Goal: Task Accomplishment & Management: Manage account settings

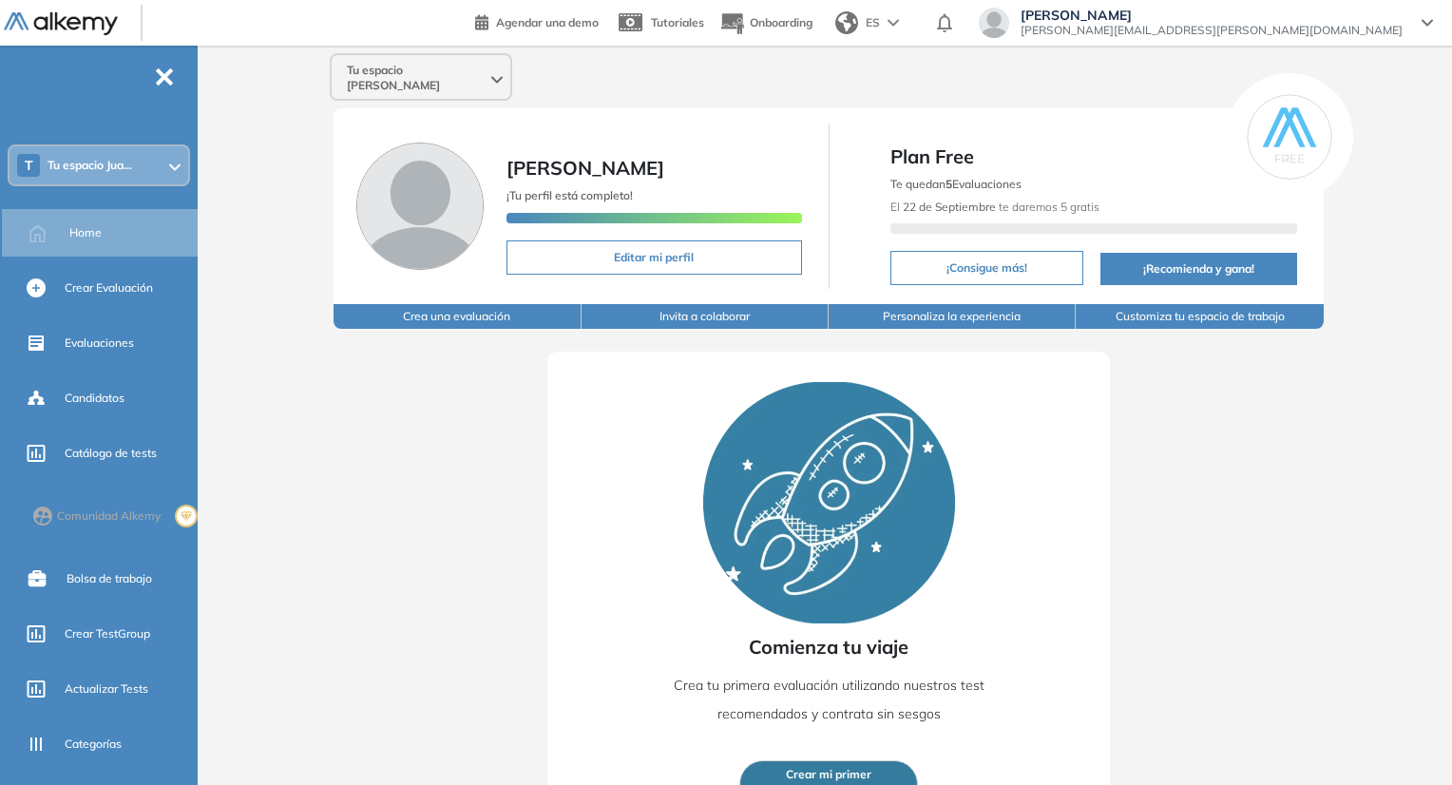
click at [456, 74] on span "Tu espacio Juan Carlos" at bounding box center [417, 78] width 141 height 30
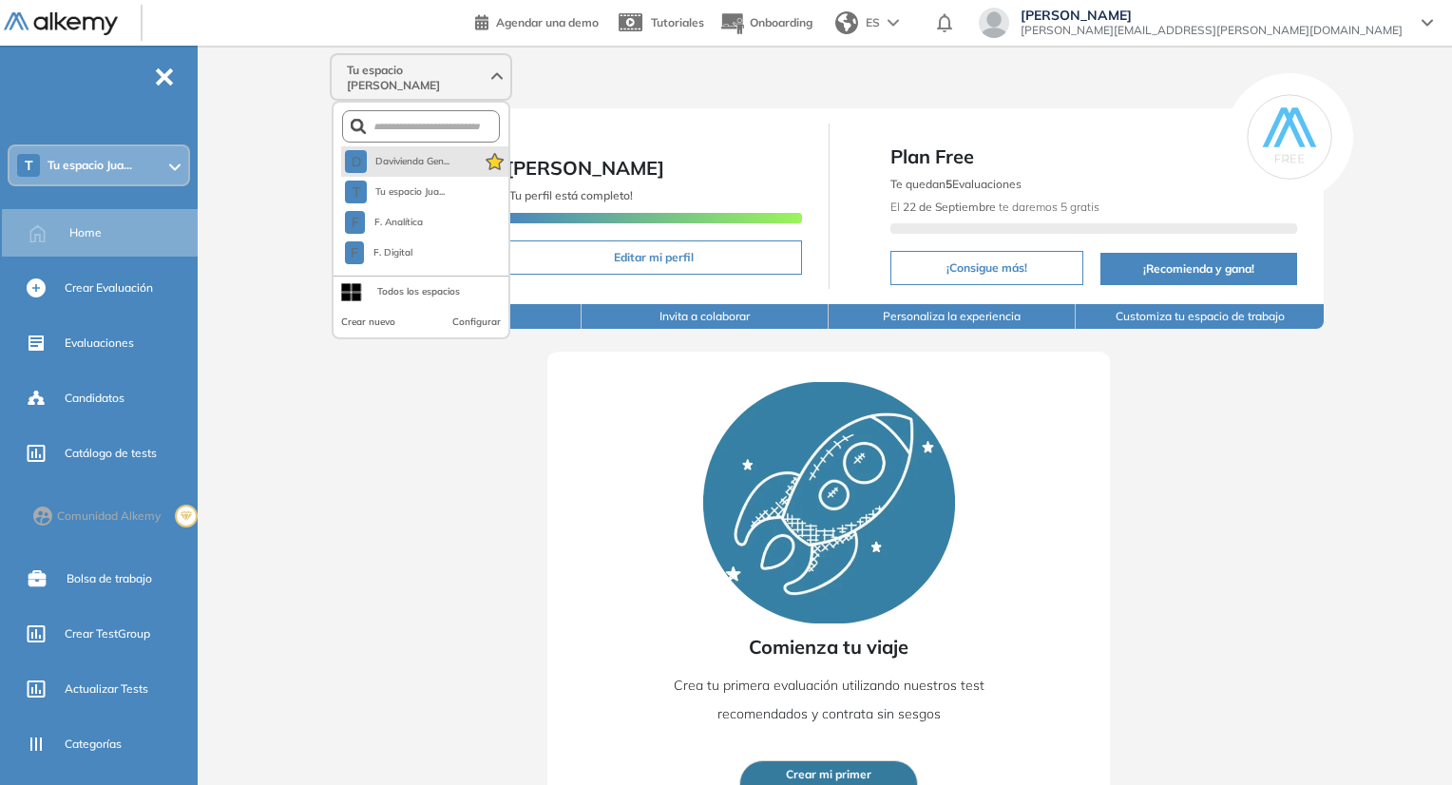
click at [403, 154] on span "Davivienda Gen..." at bounding box center [411, 161] width 75 height 15
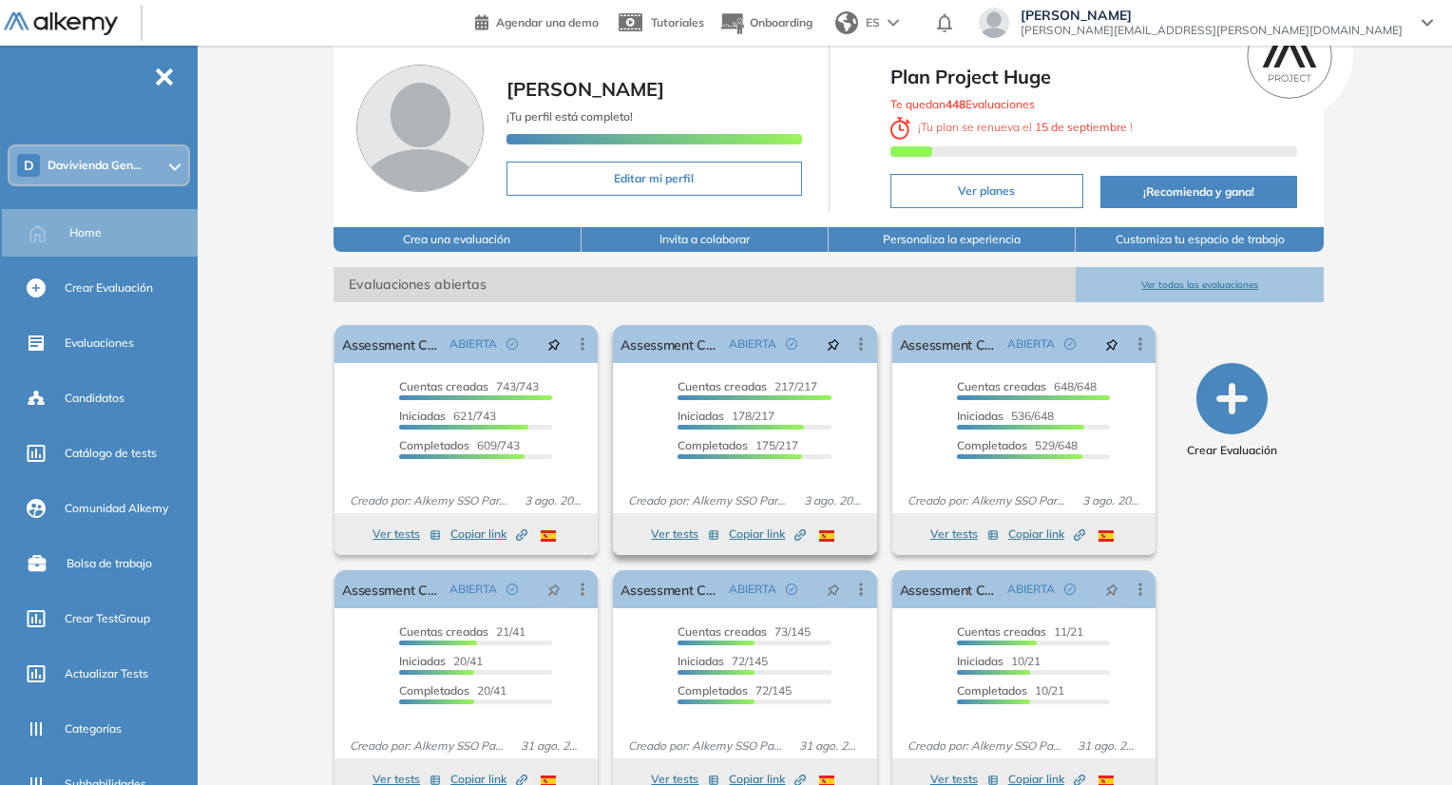
scroll to position [95, 0]
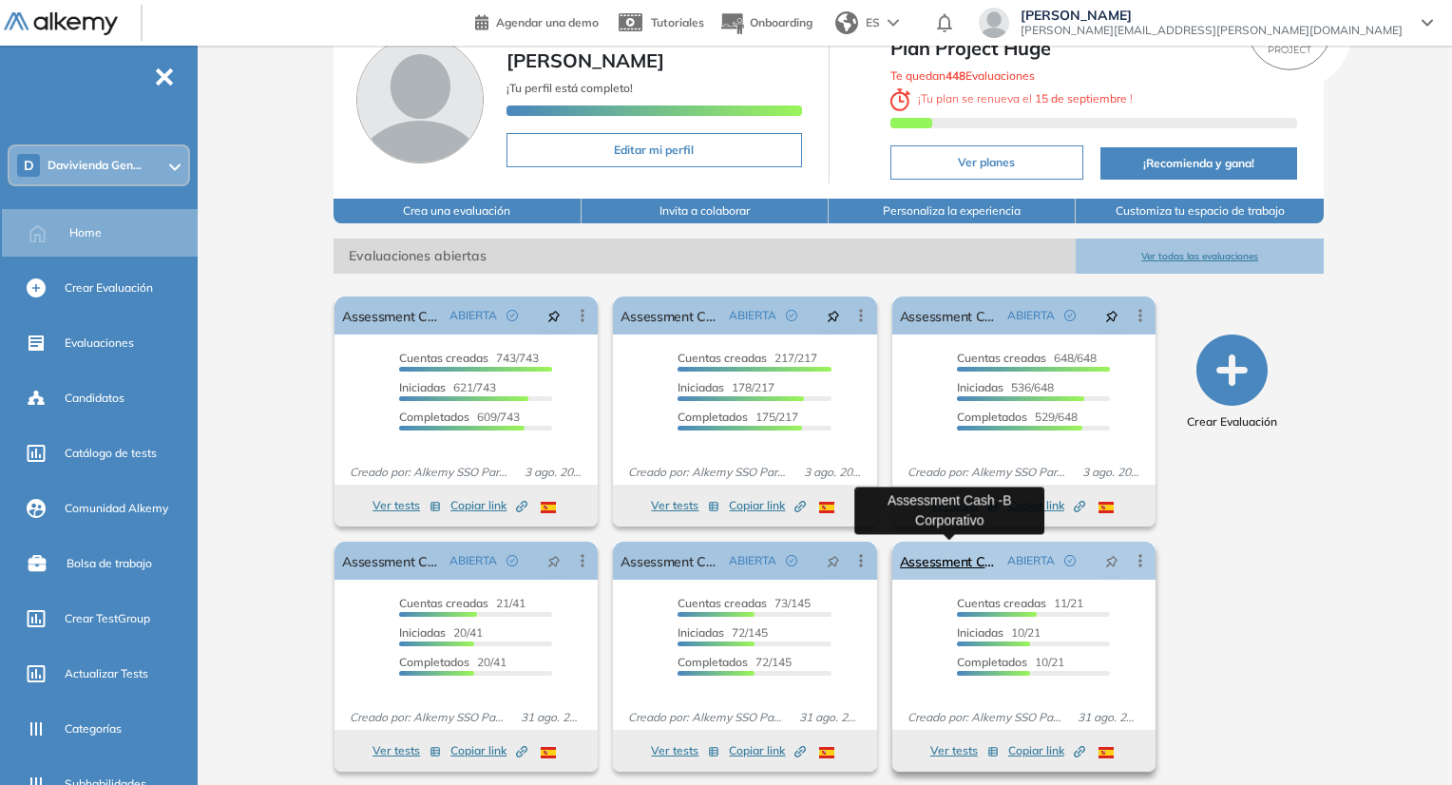
click at [940, 552] on link "Assessment Cash -B Corporativo" at bounding box center [950, 561] width 100 height 38
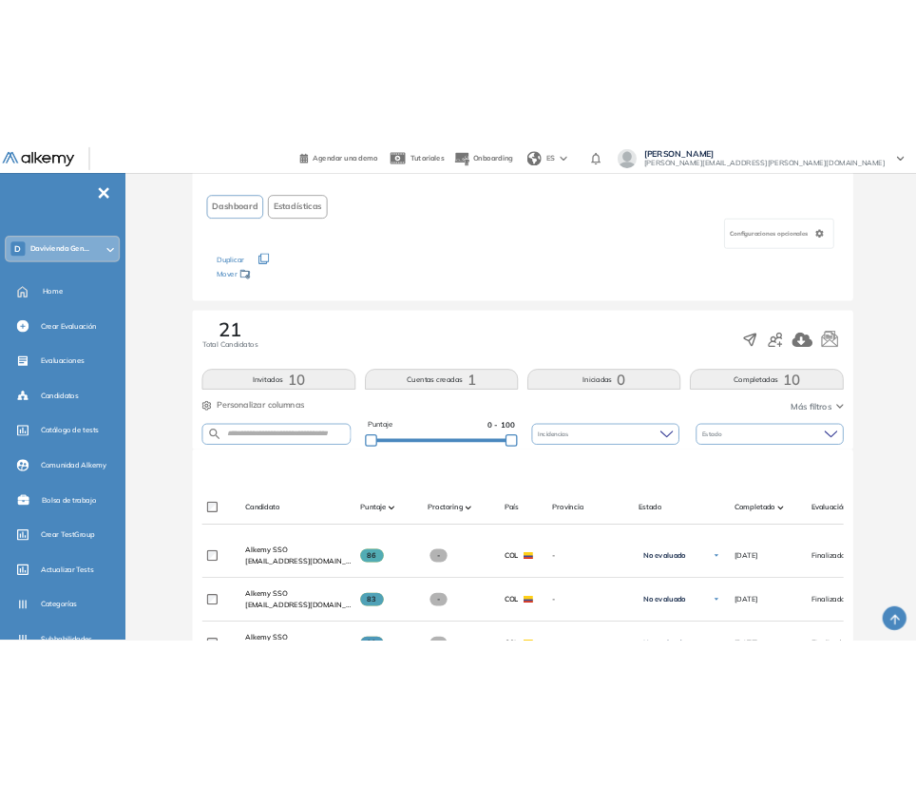
scroll to position [95, 0]
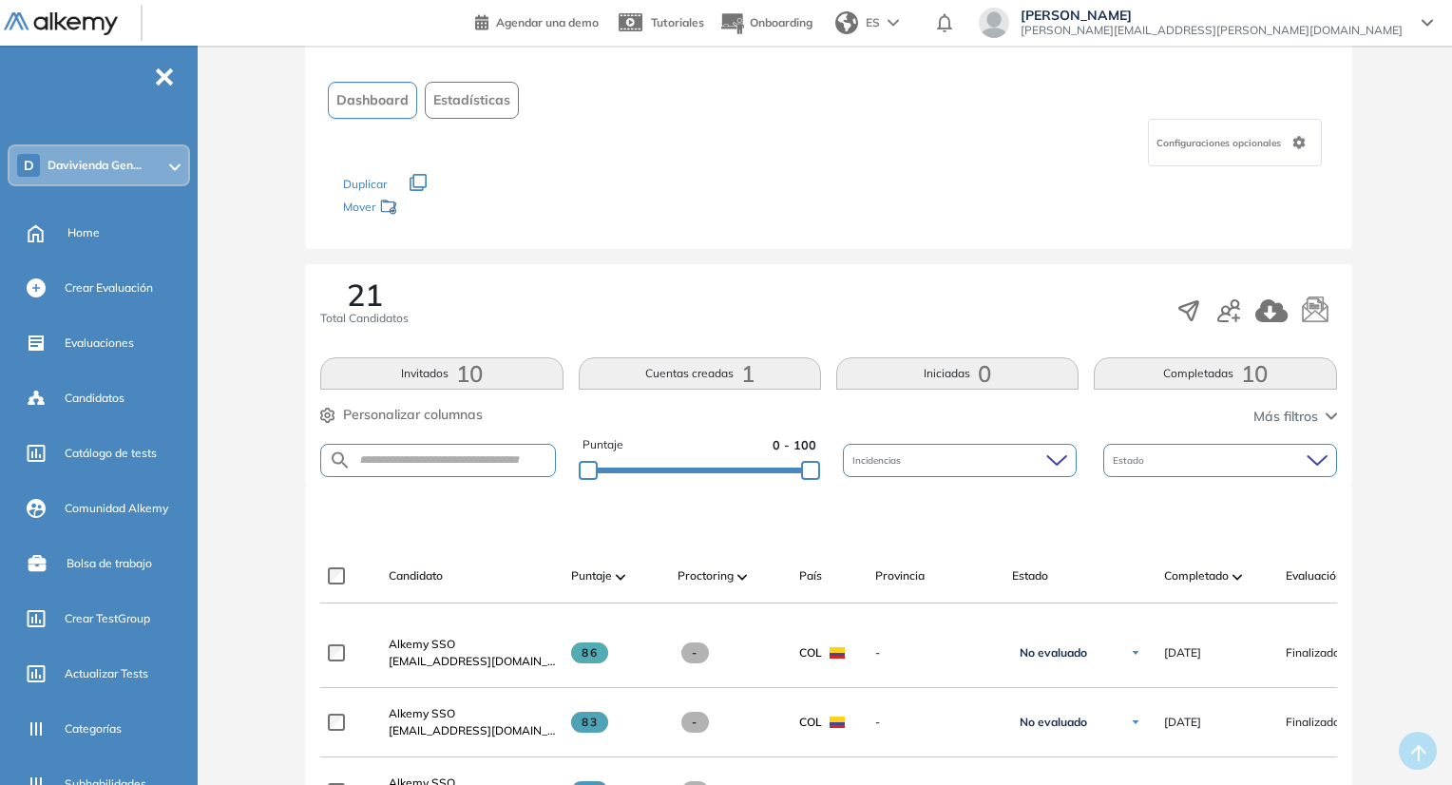
click at [0, 0] on button "button" at bounding box center [0, 0] width 0 height 0
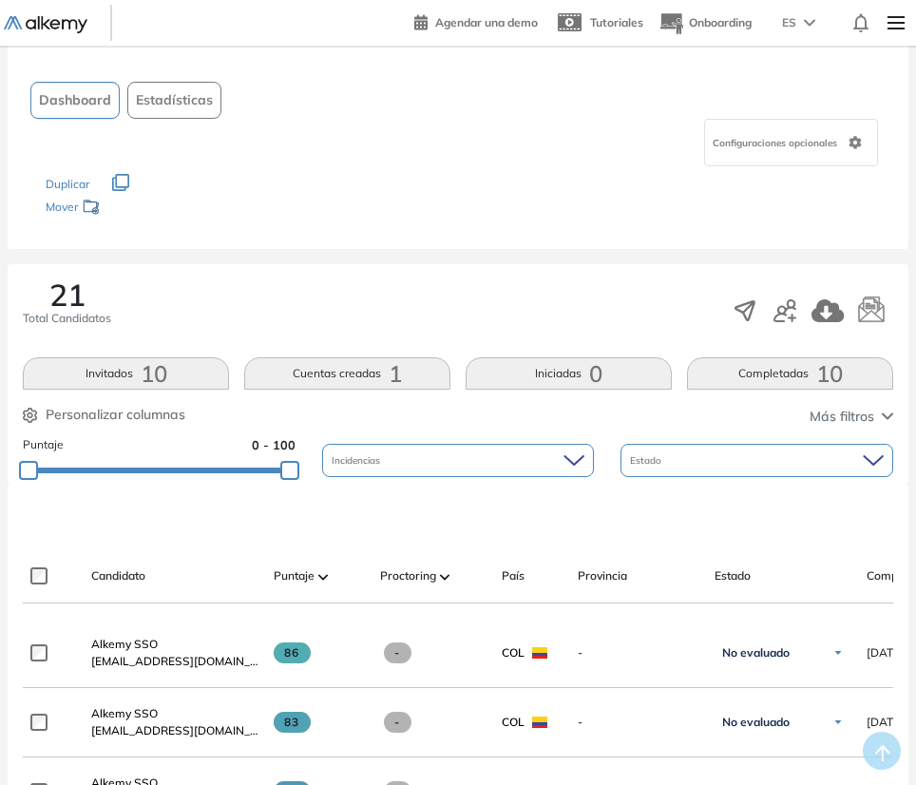
click at [125, 380] on button "Invitados 10" at bounding box center [126, 373] width 206 height 32
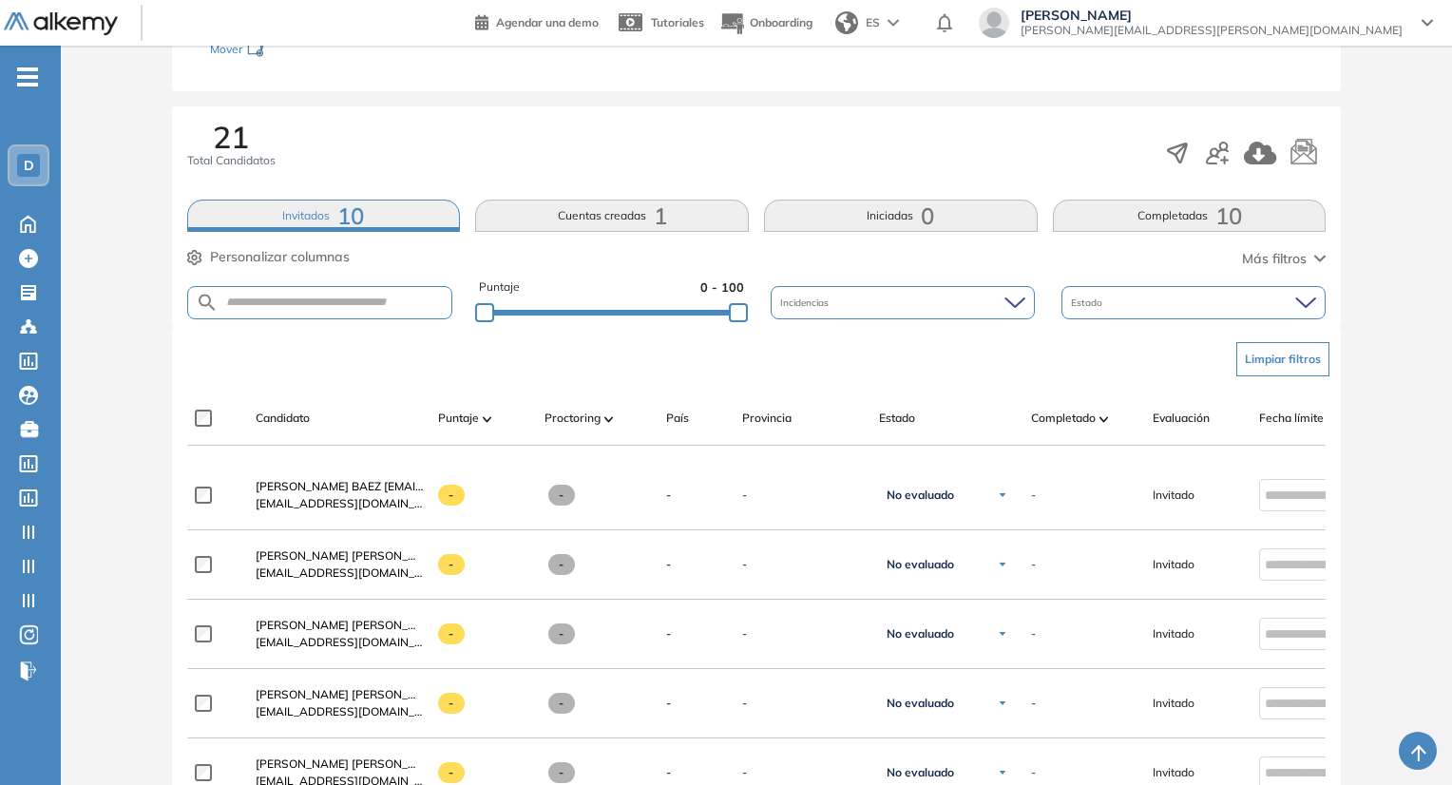
scroll to position [247, 0]
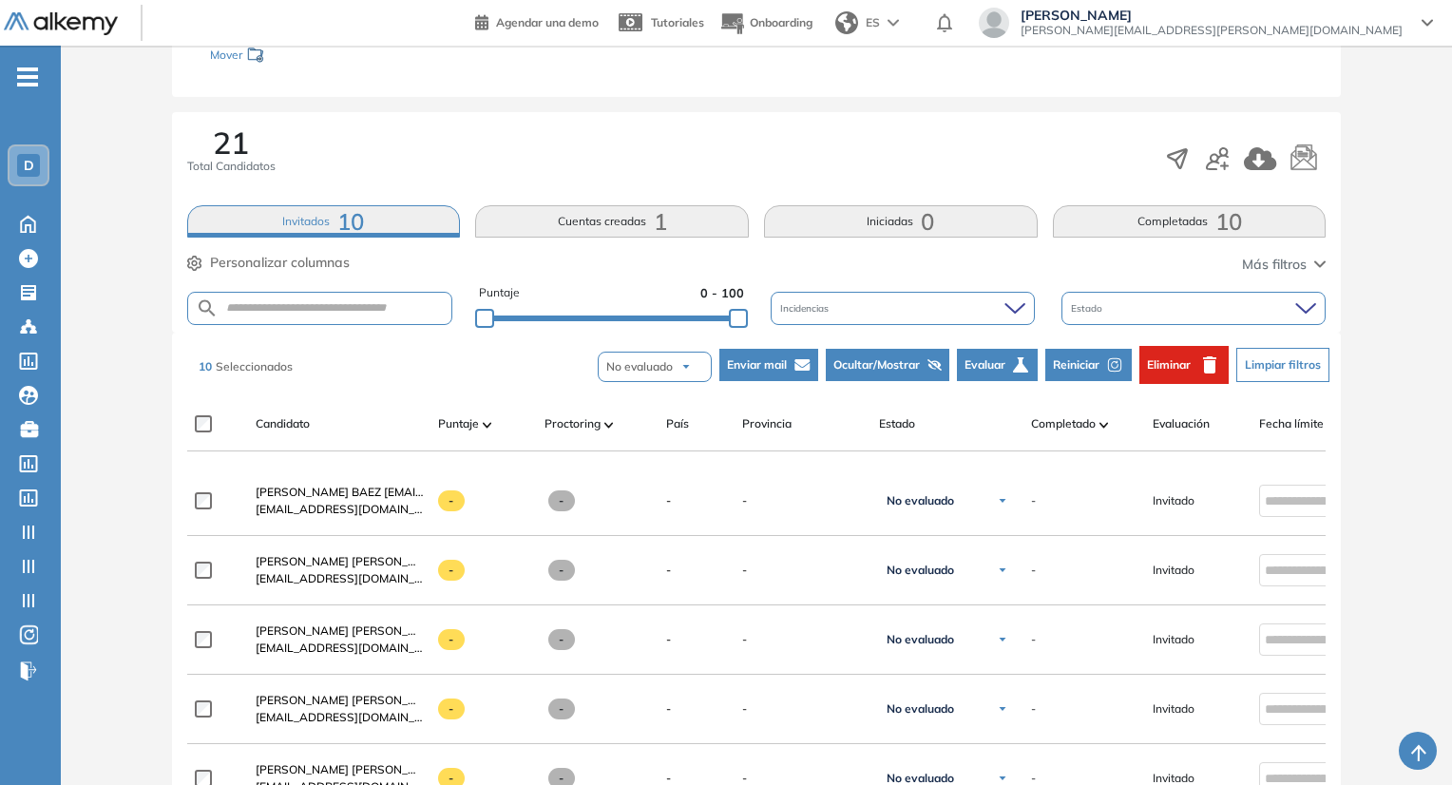
click at [1161, 366] on span "Eliminar" at bounding box center [1169, 364] width 44 height 17
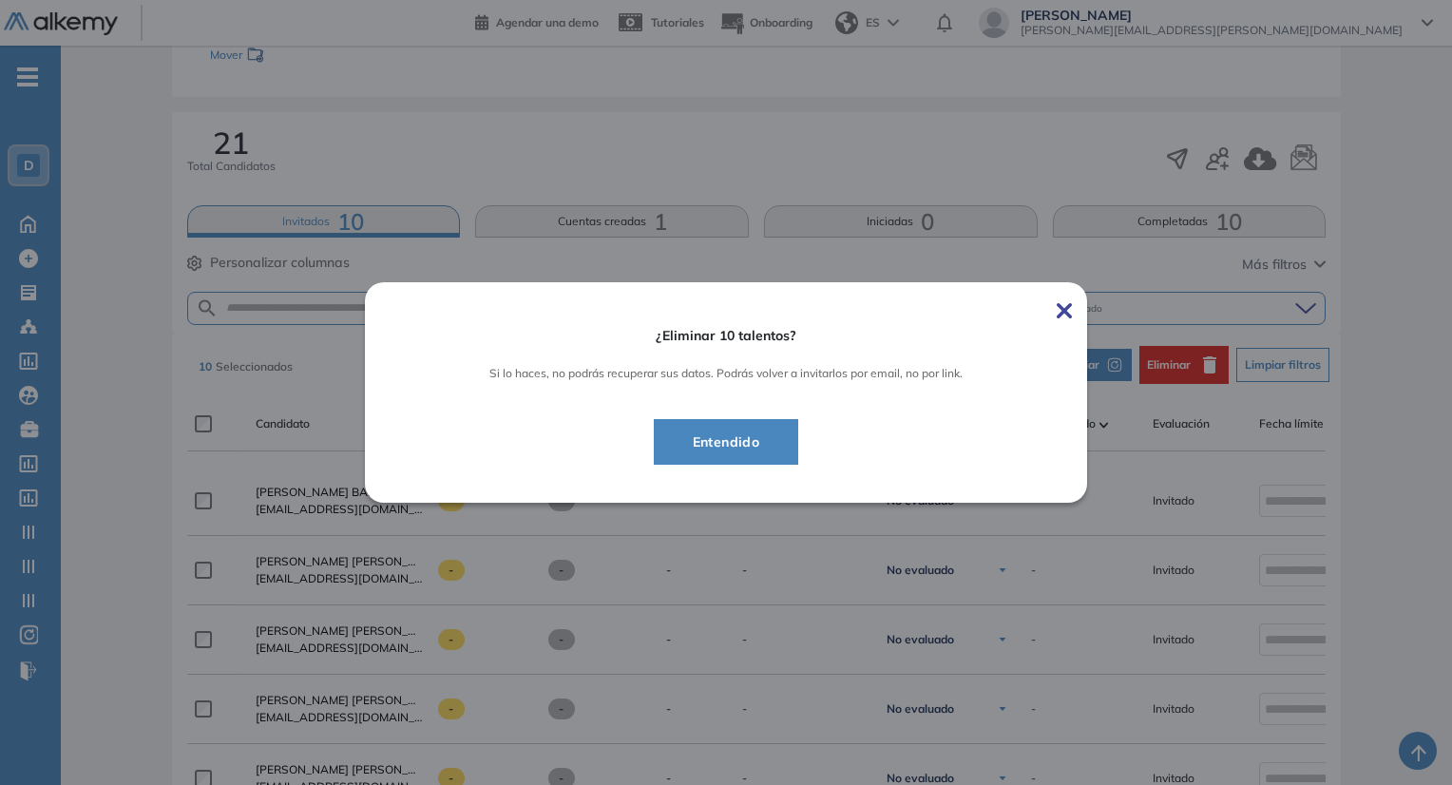
click at [796, 441] on button "Entendido" at bounding box center [726, 442] width 145 height 46
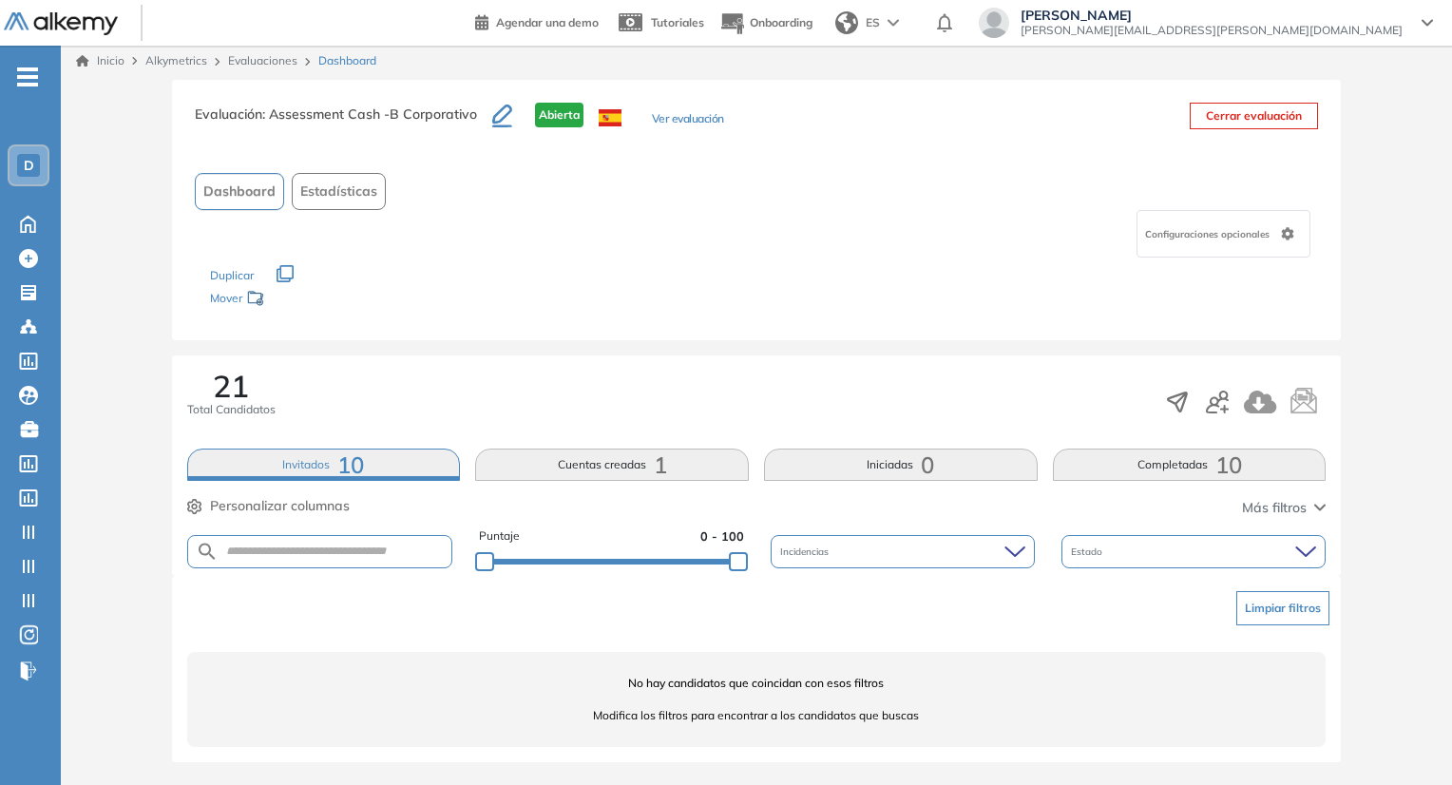
scroll to position [3, 0]
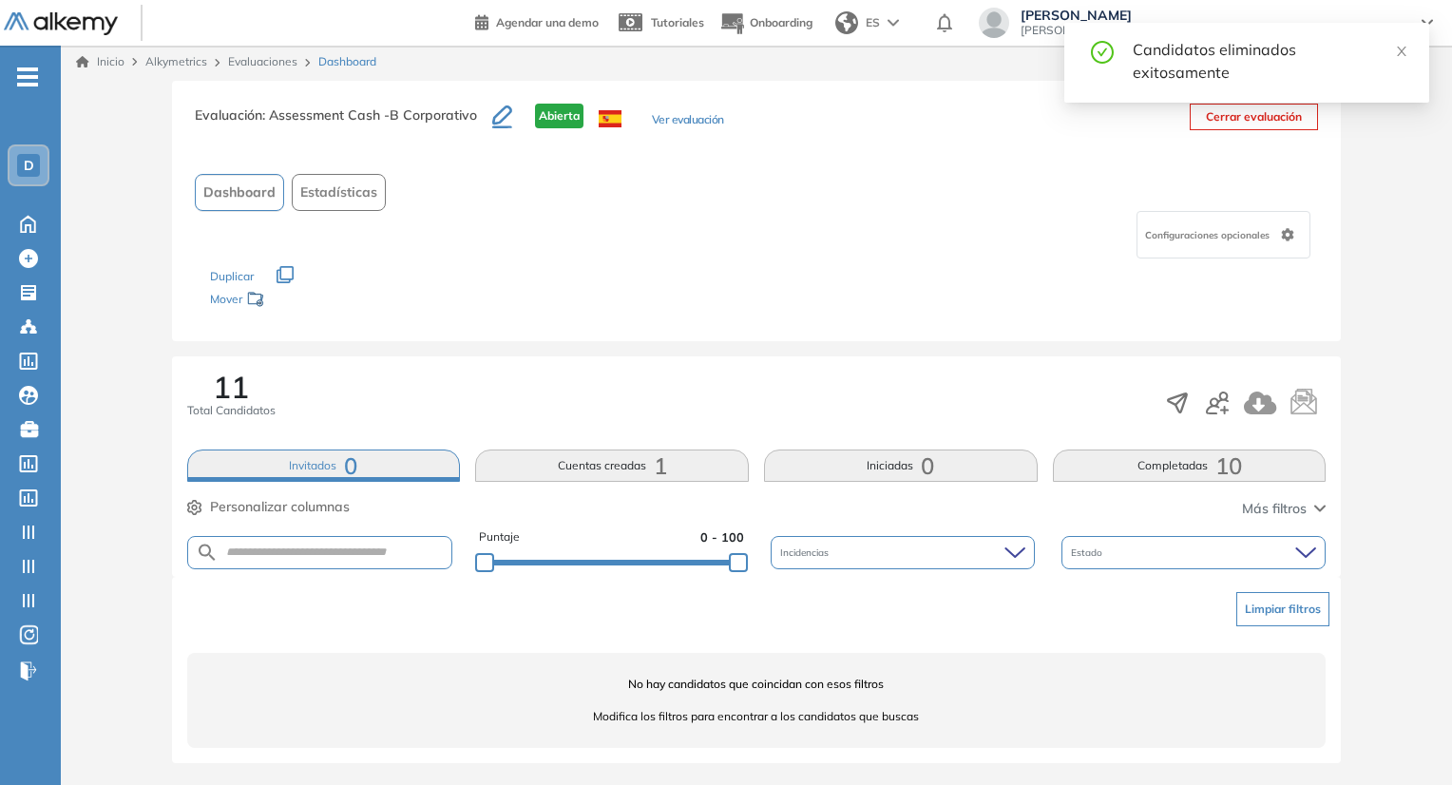
click at [278, 65] on link "Evaluaciones" at bounding box center [262, 61] width 69 height 14
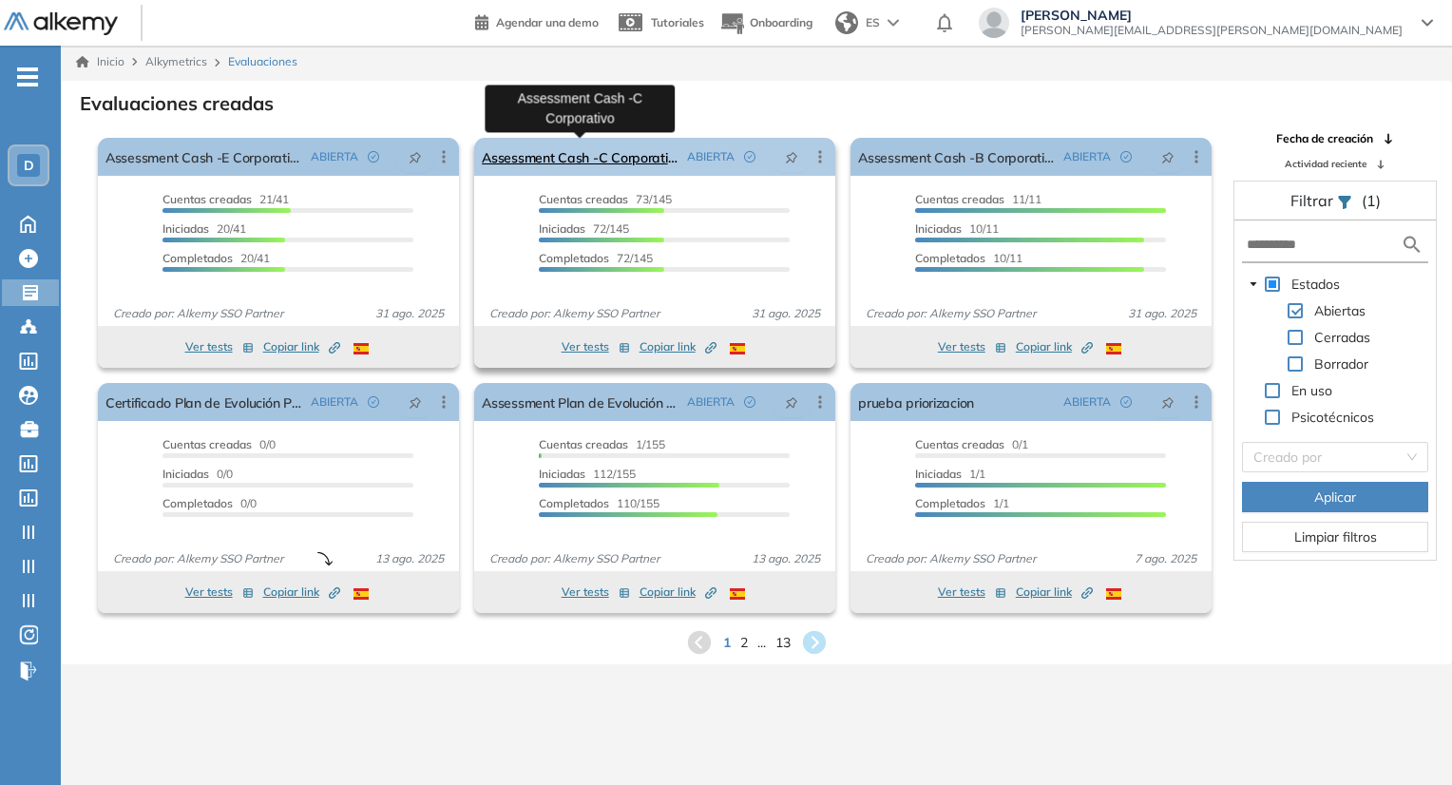
click at [629, 163] on link "Assessment Cash -C Corporativo" at bounding box center [581, 157] width 198 height 38
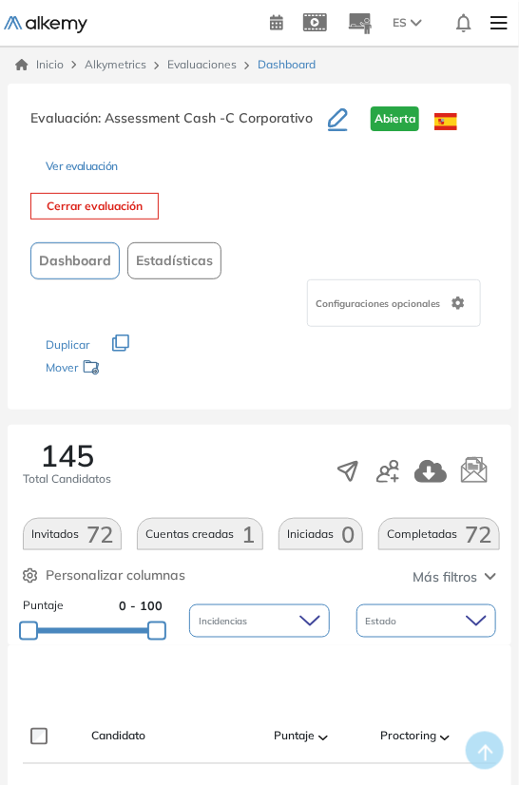
click at [100, 534] on span "72" at bounding box center [99, 534] width 27 height 0
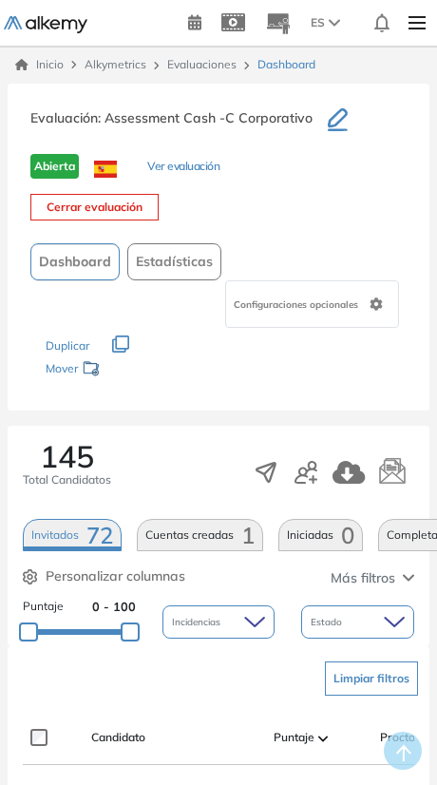
click at [155, 537] on button "Cuentas creadas 1" at bounding box center [200, 535] width 126 height 32
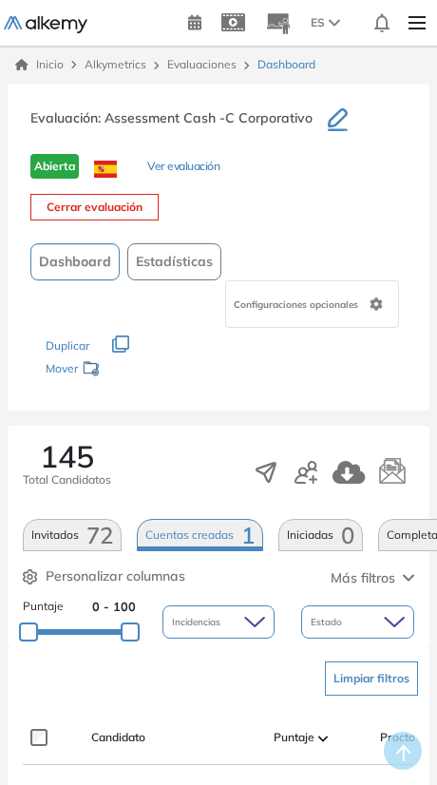
click at [86, 535] on span "72" at bounding box center [99, 535] width 27 height 0
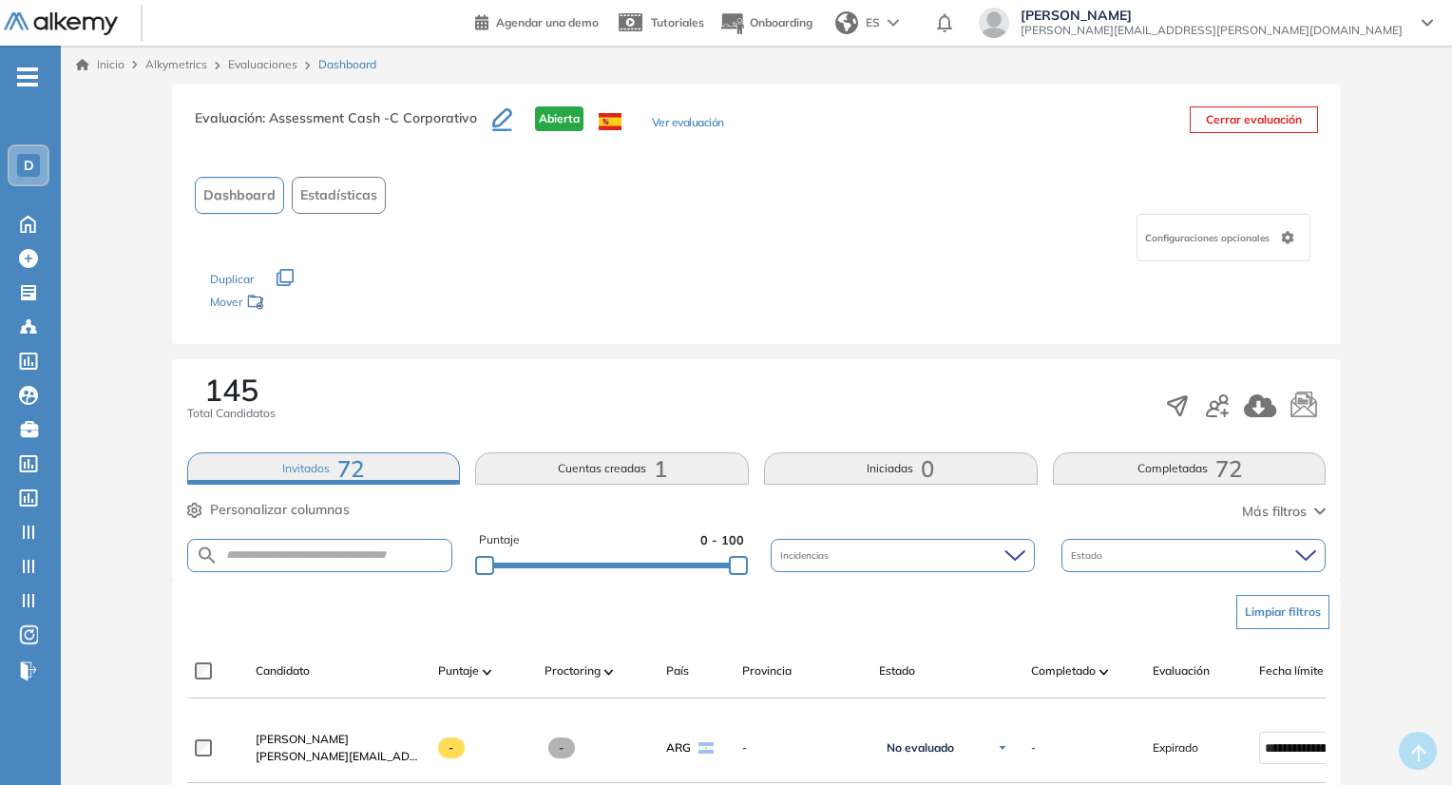
scroll to position [190, 0]
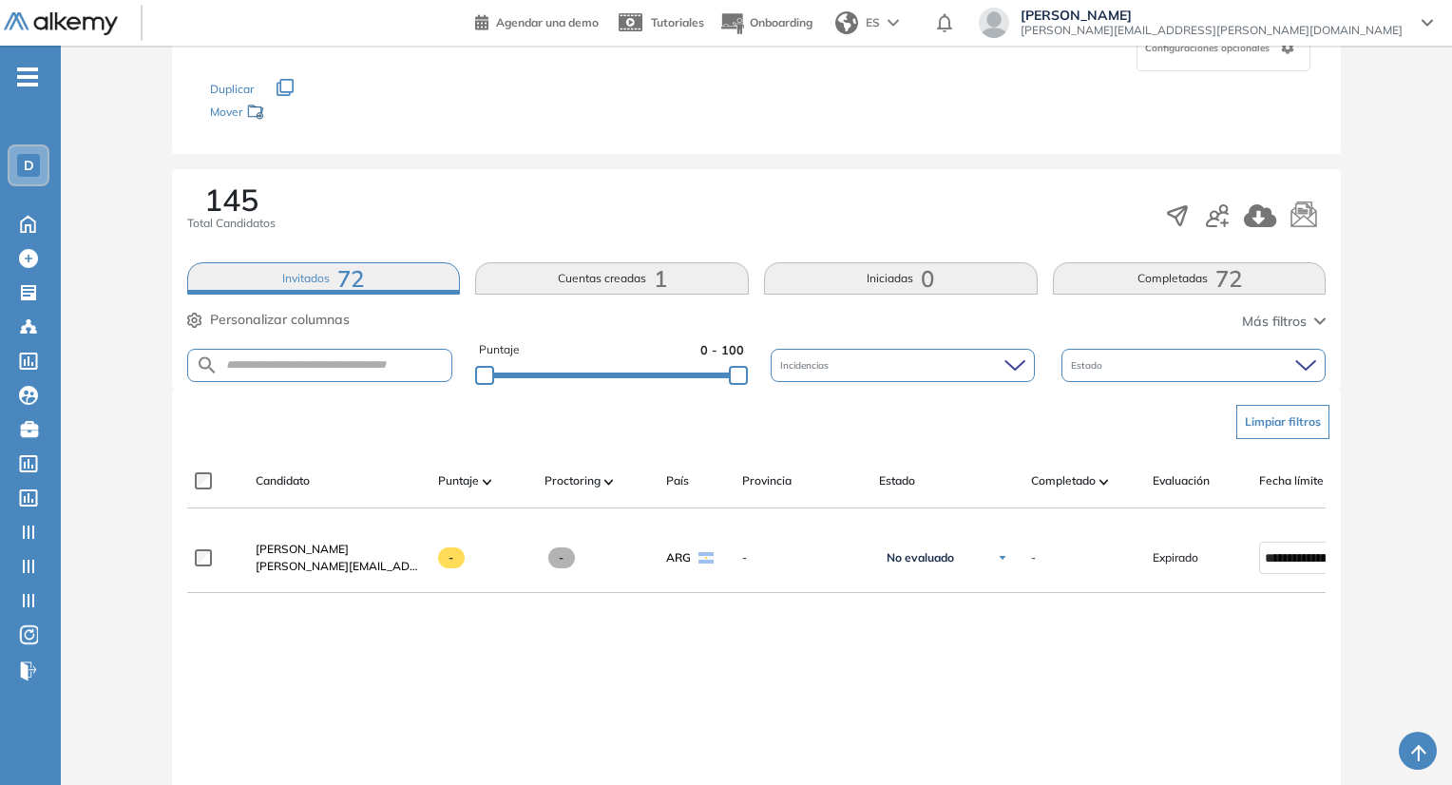
click at [313, 286] on button "Invitados 72" at bounding box center [324, 278] width 274 height 32
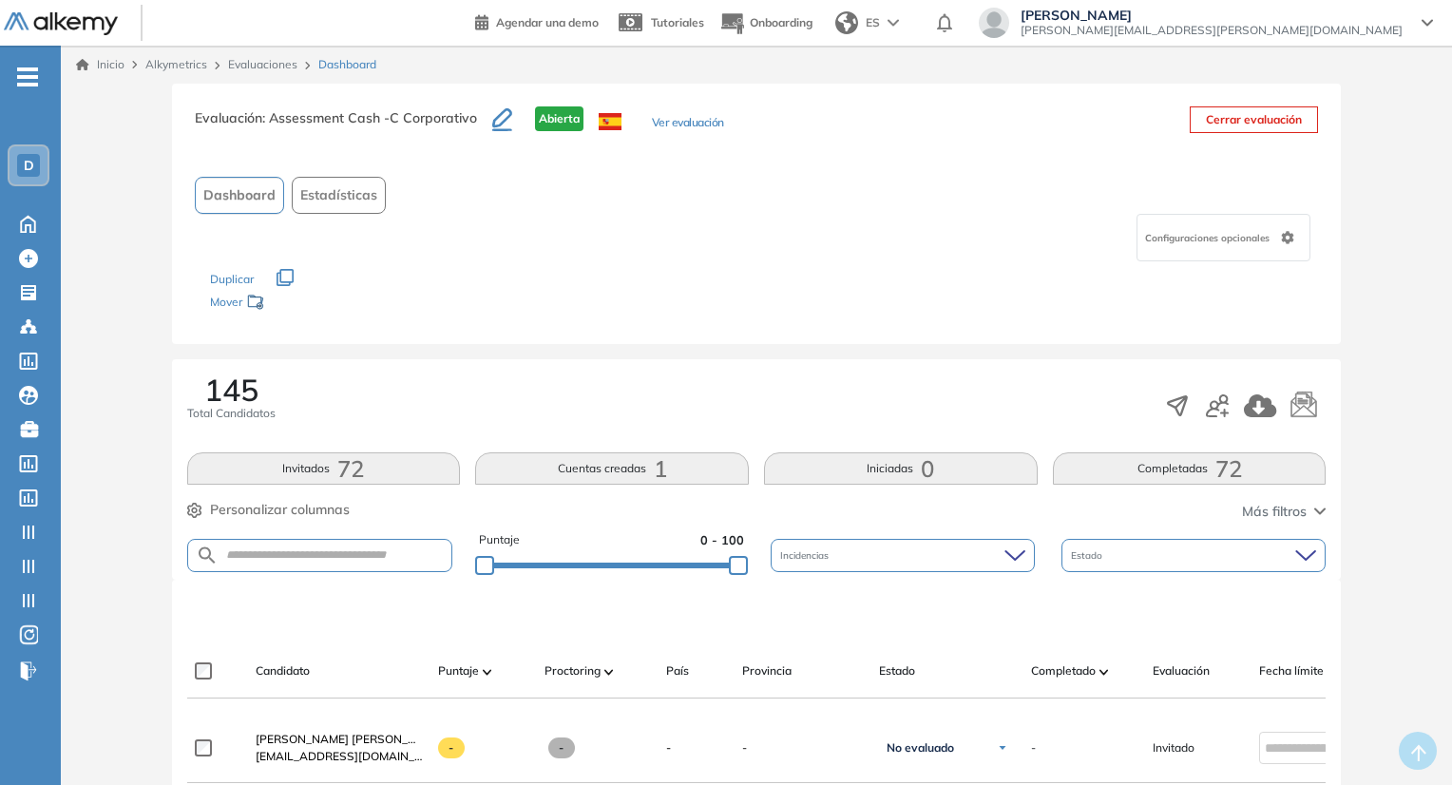
click at [352, 469] on span "72" at bounding box center [350, 469] width 27 height 0
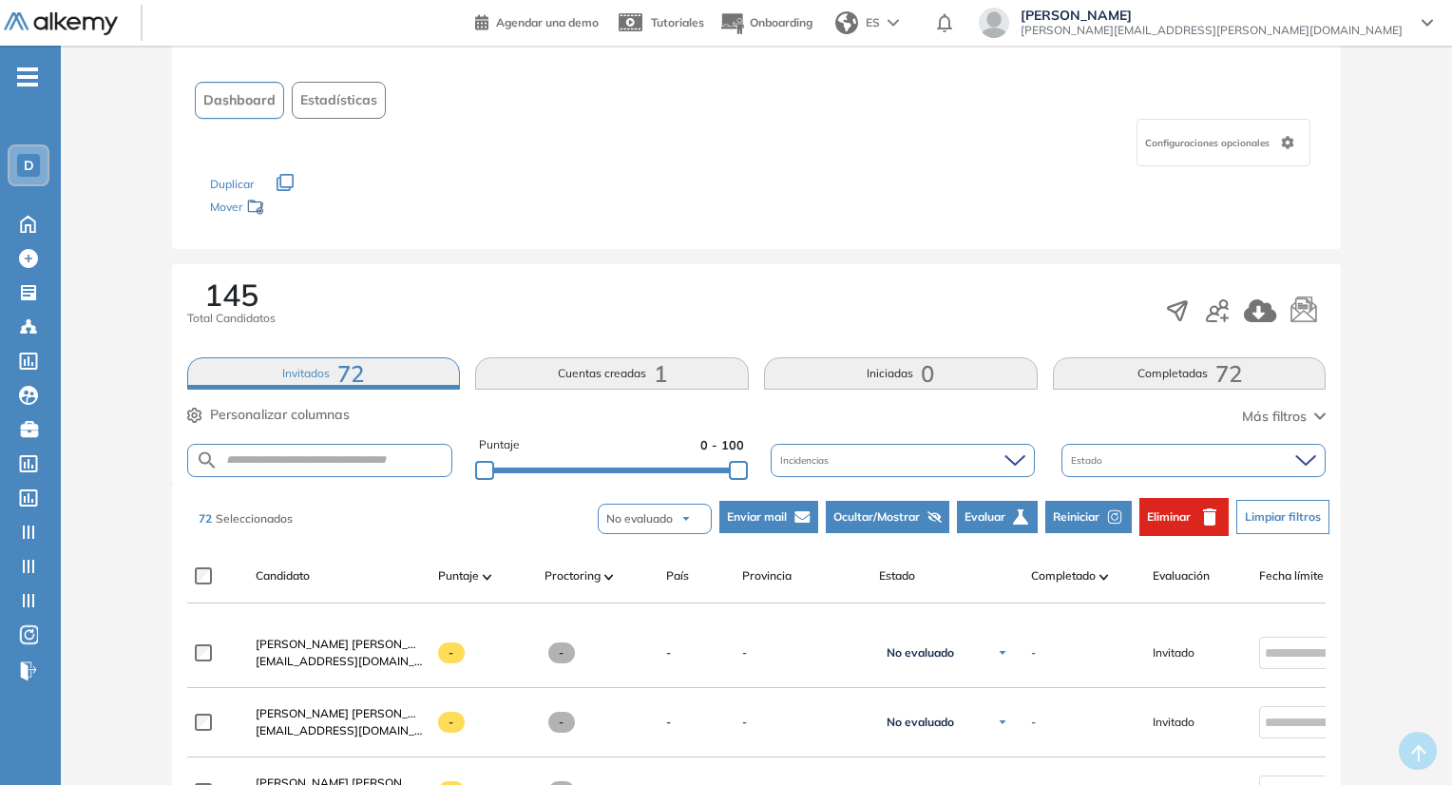
click at [1156, 516] on span "Eliminar" at bounding box center [1169, 516] width 44 height 17
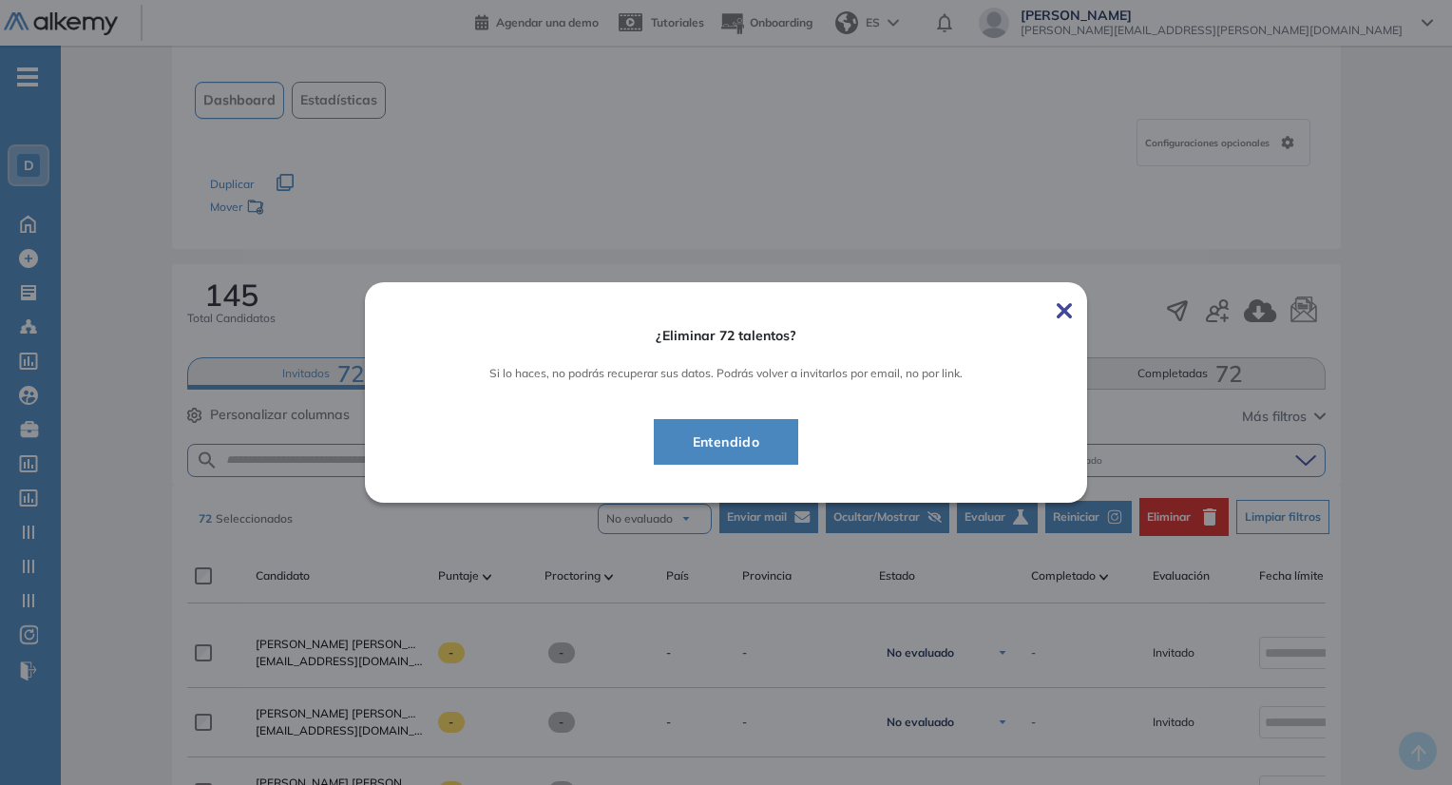
click at [767, 431] on span "Entendido" at bounding box center [727, 442] width 98 height 23
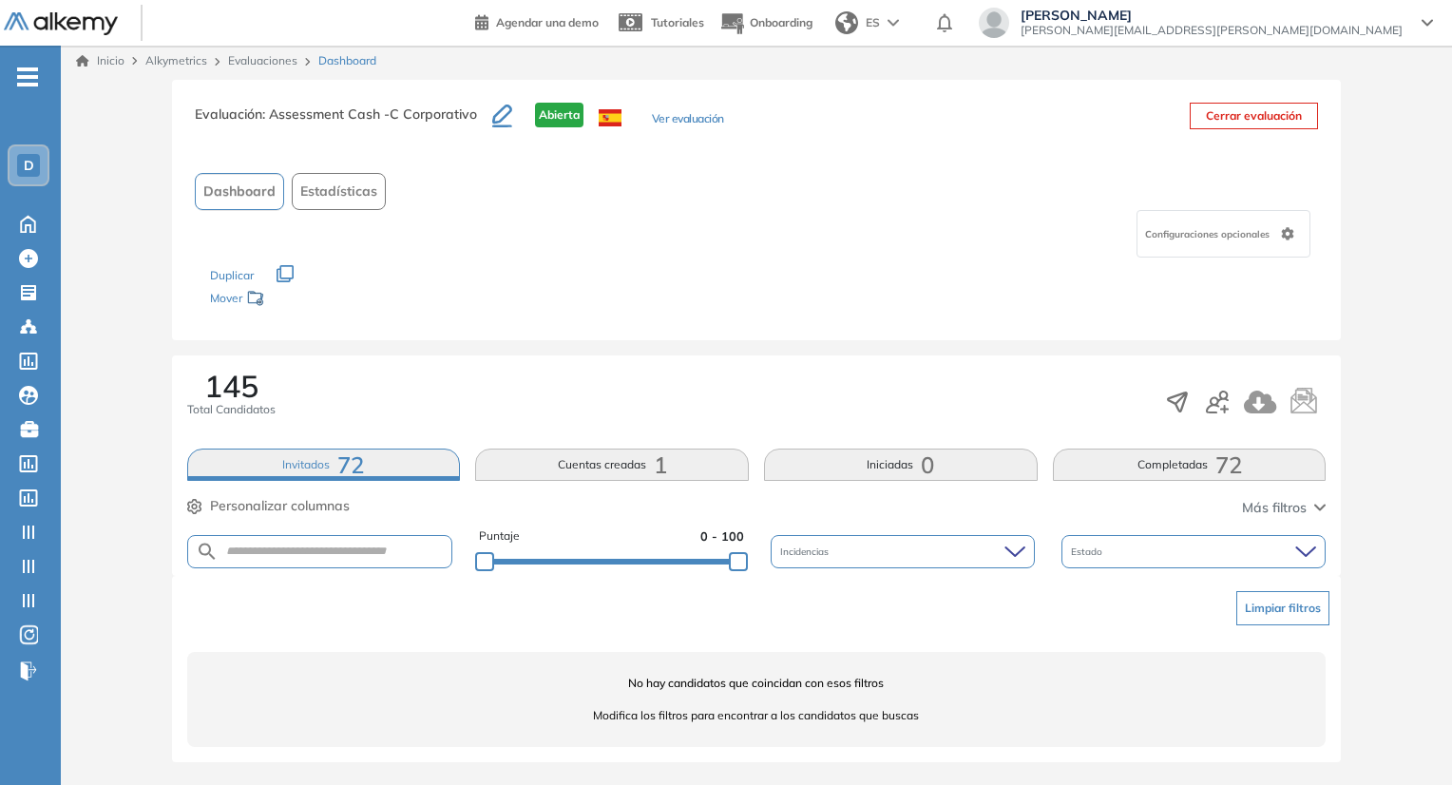
scroll to position [3, 0]
click at [281, 70] on div "Inicio Alkymetrics Evaluaciones Dashboard" at bounding box center [756, 62] width 1391 height 38
click at [275, 66] on link "Evaluaciones" at bounding box center [262, 61] width 69 height 14
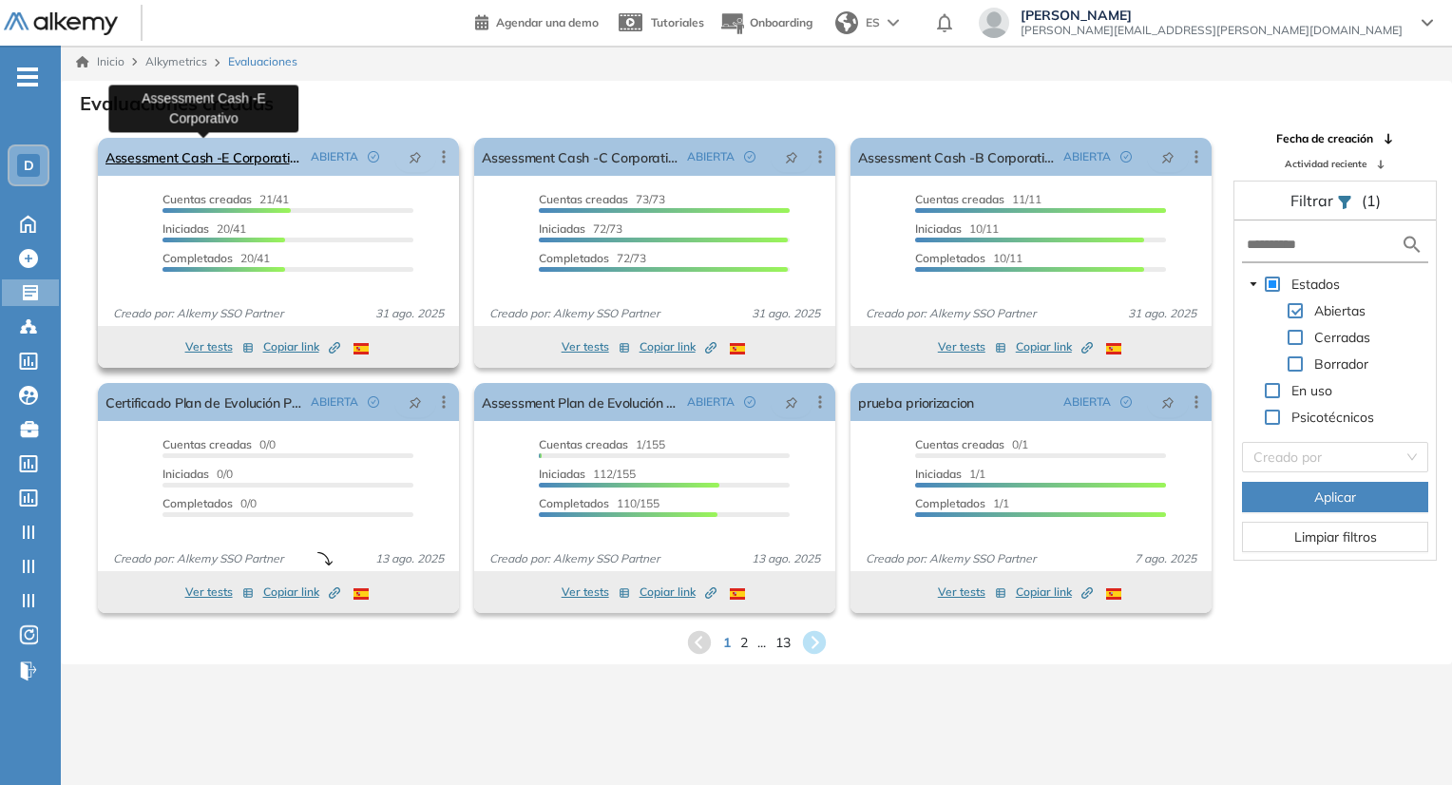
click at [168, 145] on link "Assessment Cash -E Corporativo" at bounding box center [205, 157] width 198 height 38
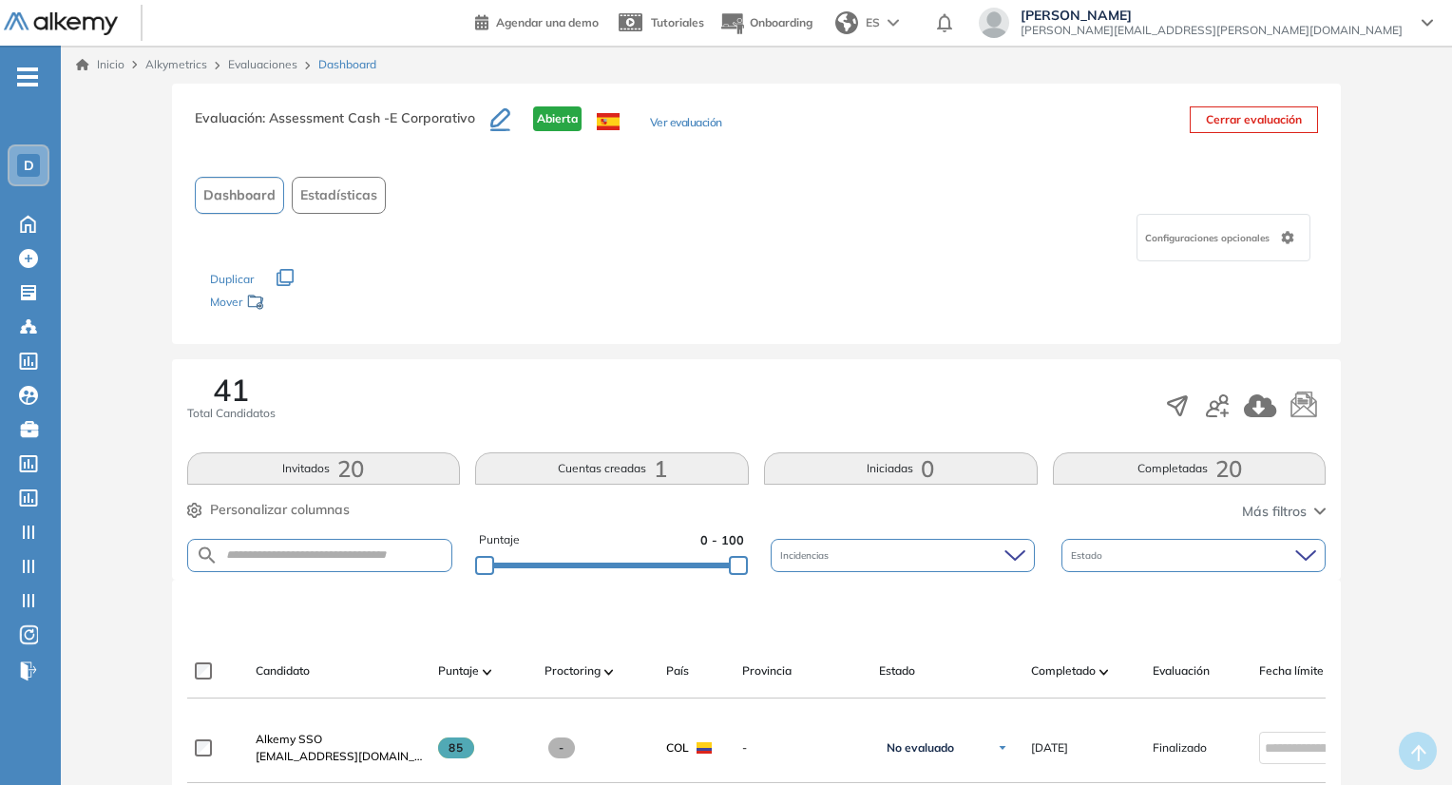
click at [294, 460] on button "Invitados 20" at bounding box center [324, 468] width 274 height 32
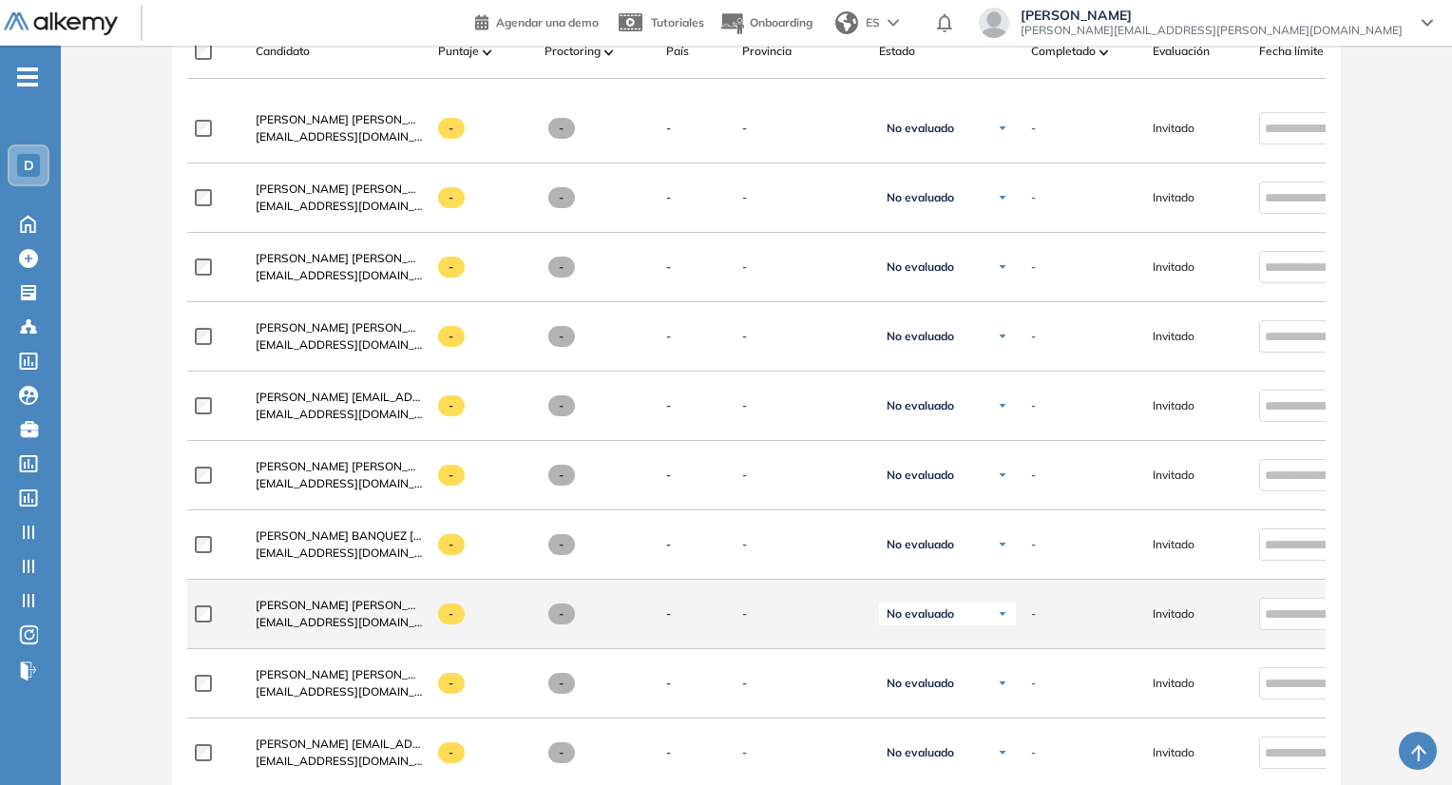
scroll to position [464, 0]
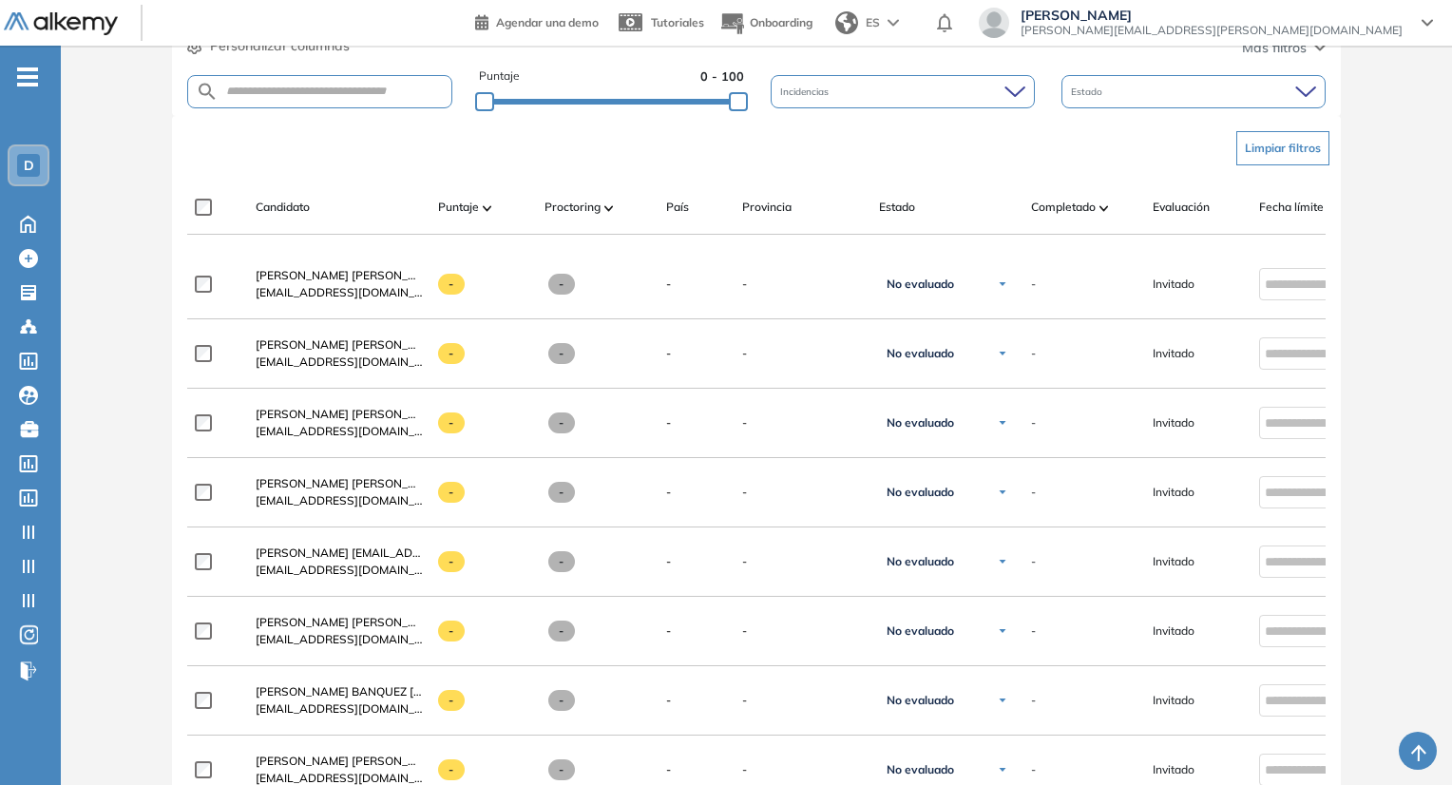
click at [204, 220] on div "Candidato Puntaje Proctoring País Provincia Estado Completado Evaluación Fecha …" at bounding box center [825, 215] width 1277 height 38
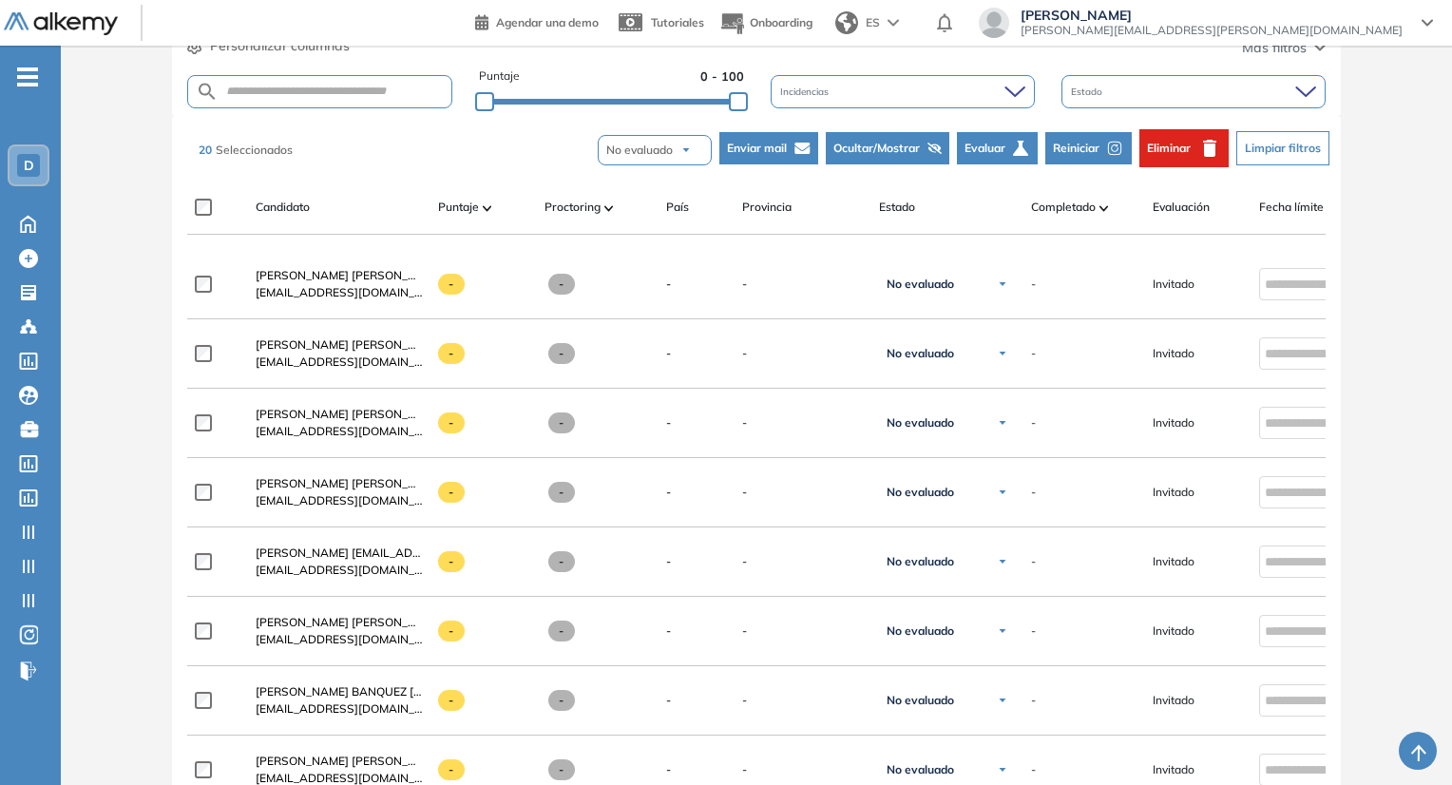
click at [1199, 149] on icon "button" at bounding box center [1210, 148] width 23 height 23
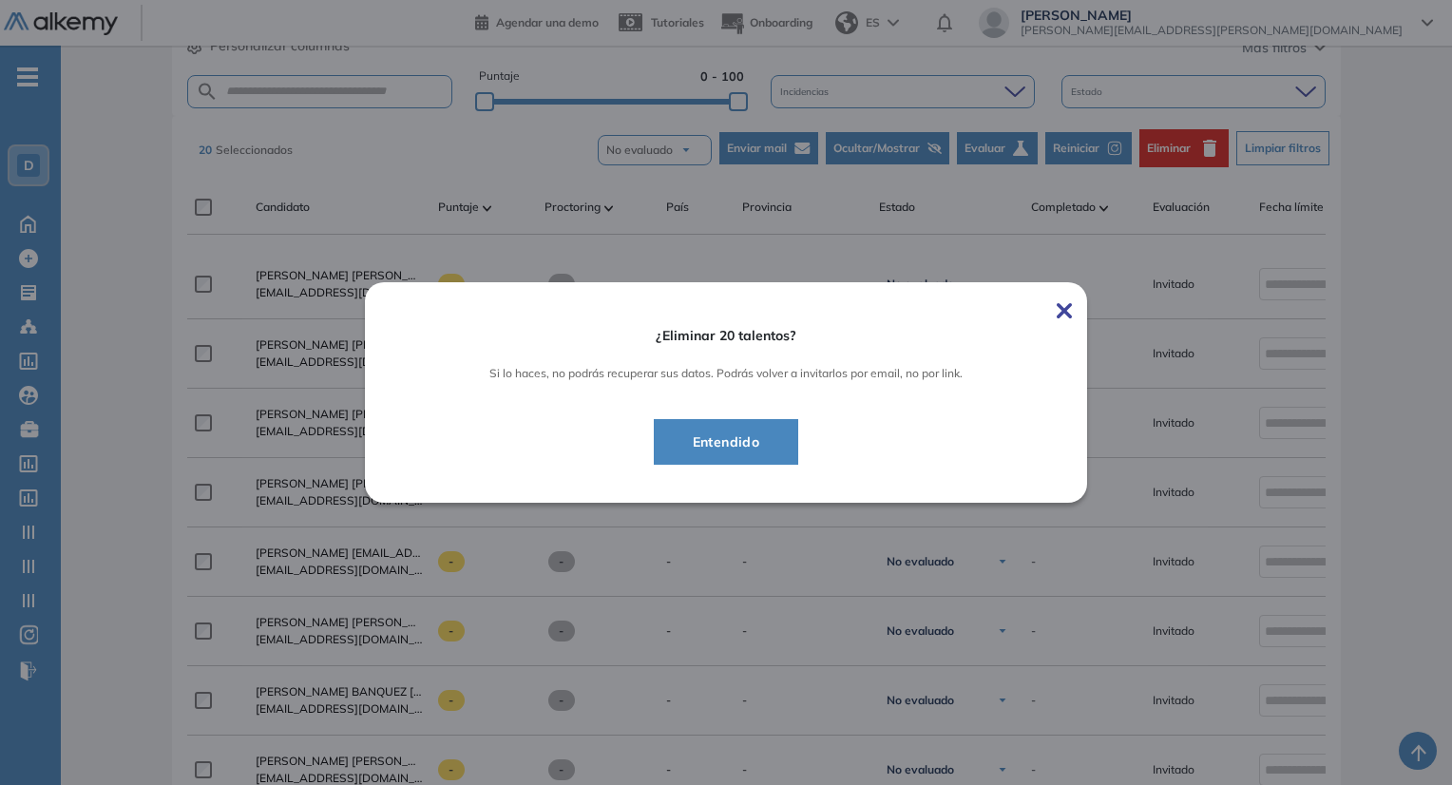
click at [787, 432] on button "Entendido" at bounding box center [726, 442] width 145 height 46
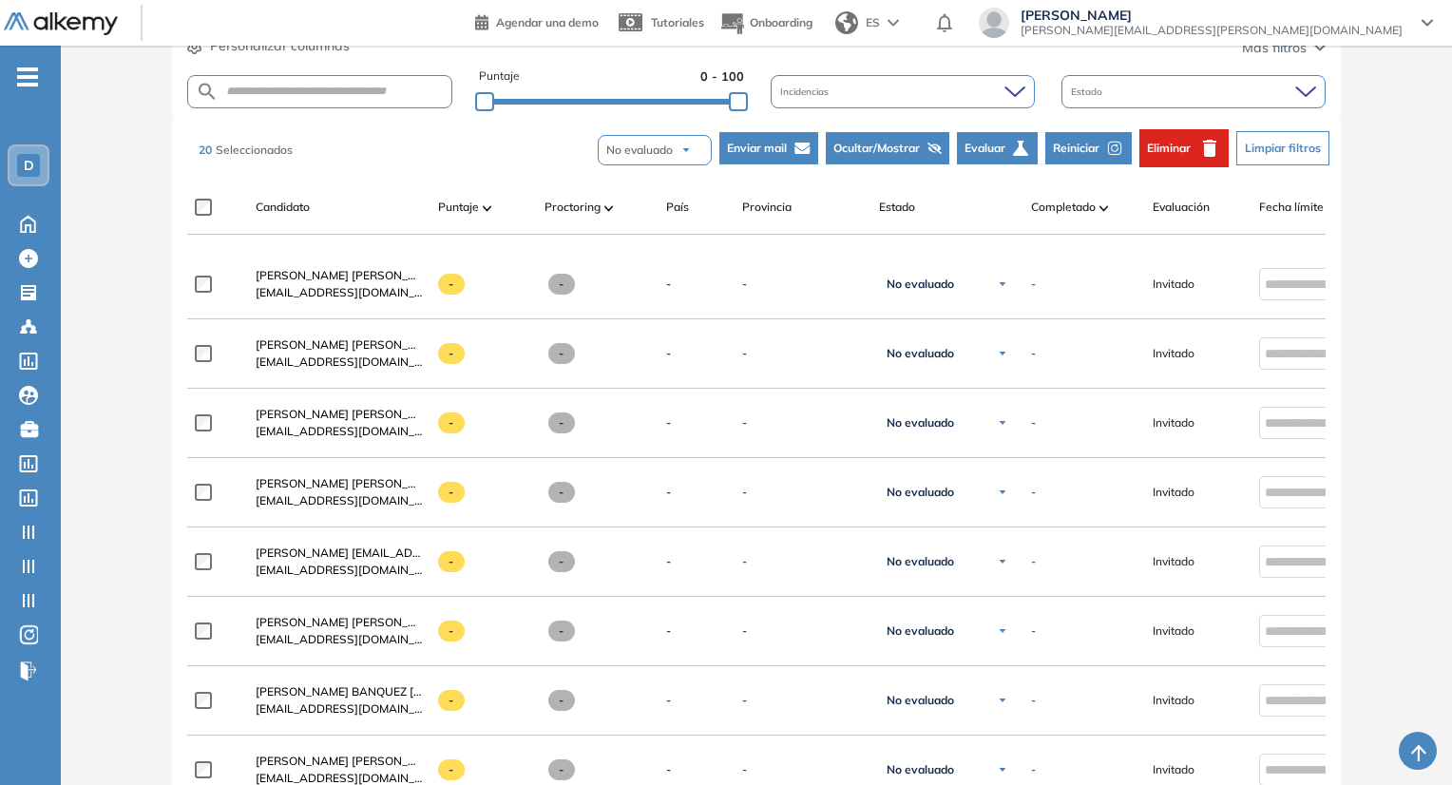
scroll to position [3, 0]
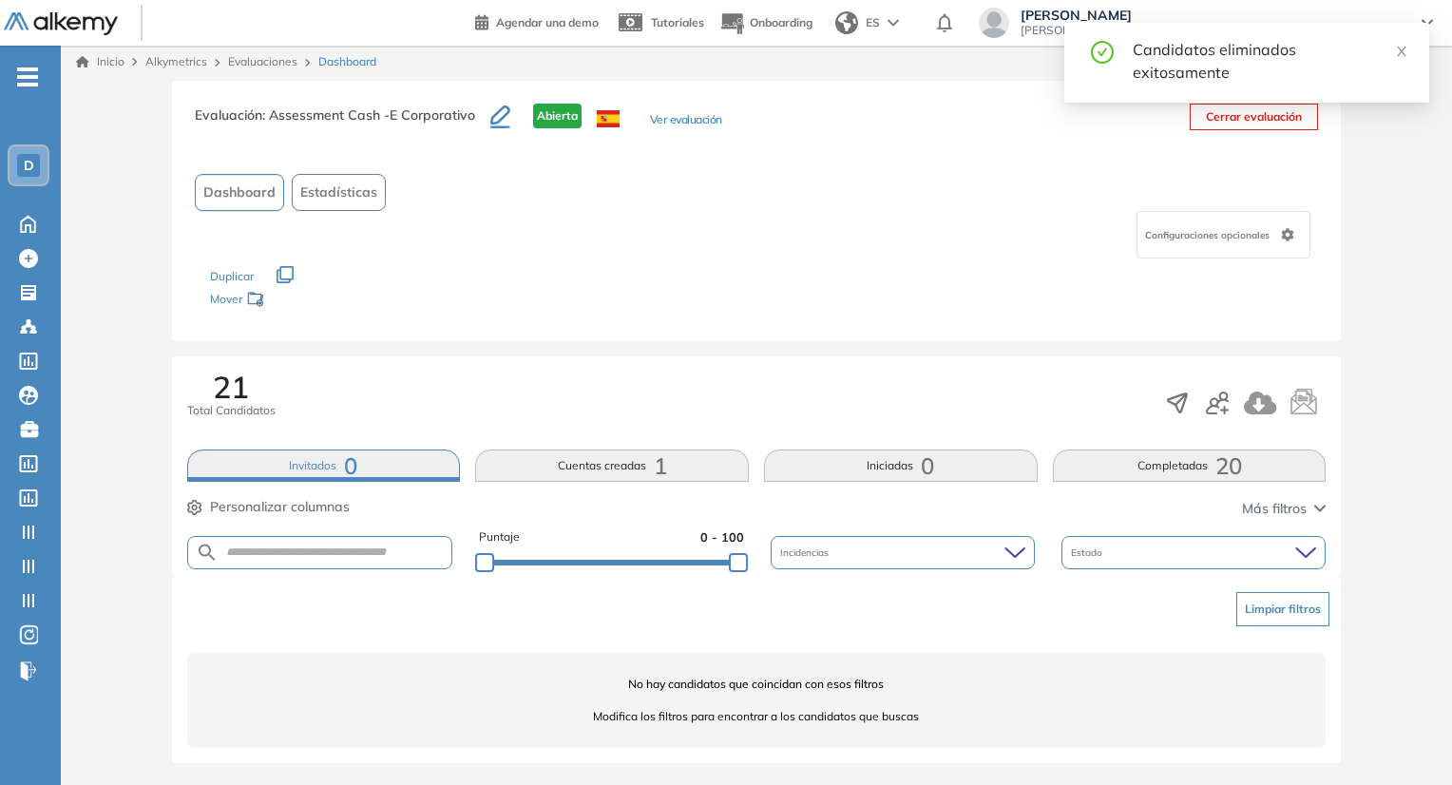
click at [248, 58] on link "Evaluaciones" at bounding box center [262, 61] width 69 height 14
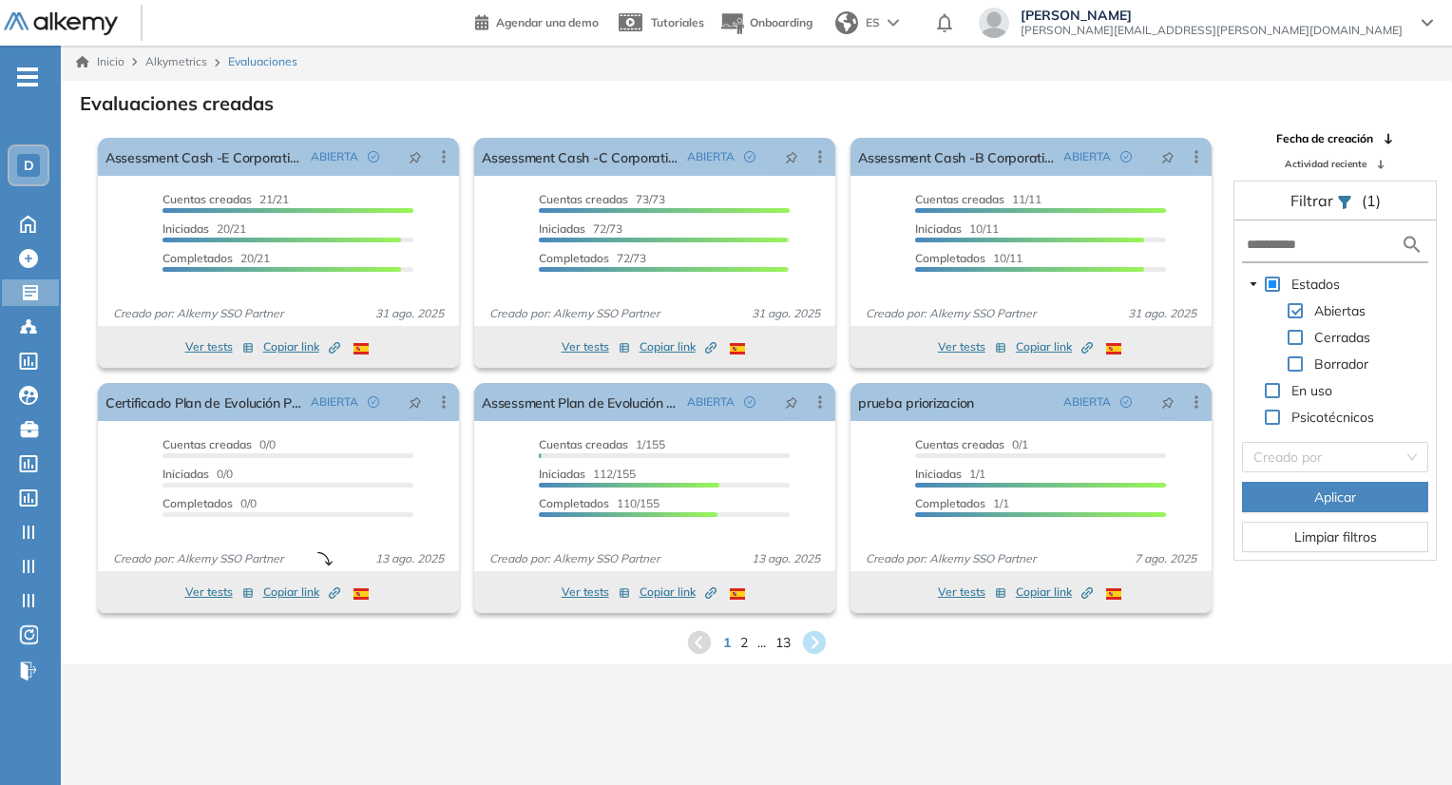
click at [1266, 36] on span "juan.ojeda+davivienda@alkemy.org" at bounding box center [1212, 30] width 382 height 15
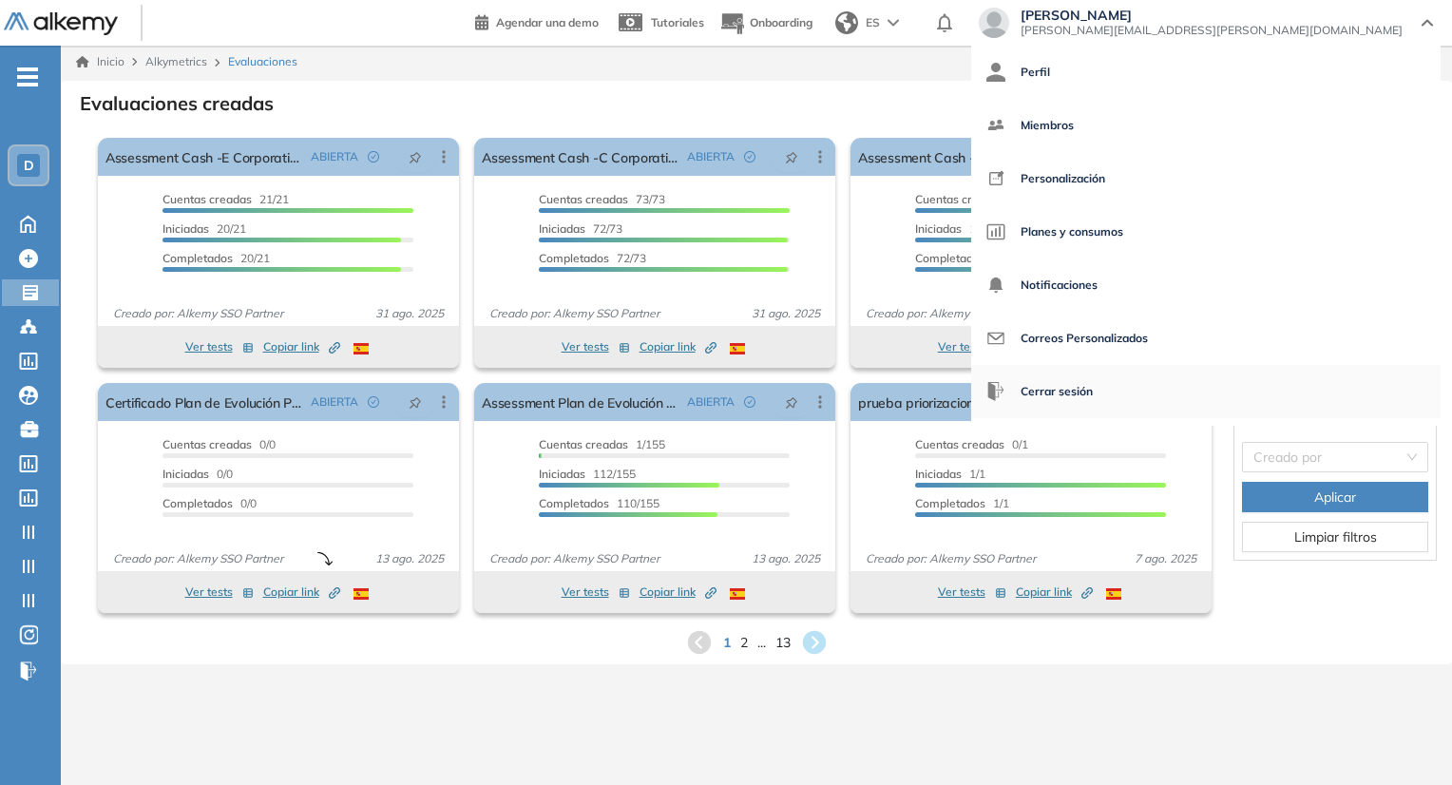
click at [1093, 399] on span "Cerrar sesión" at bounding box center [1057, 392] width 72 height 46
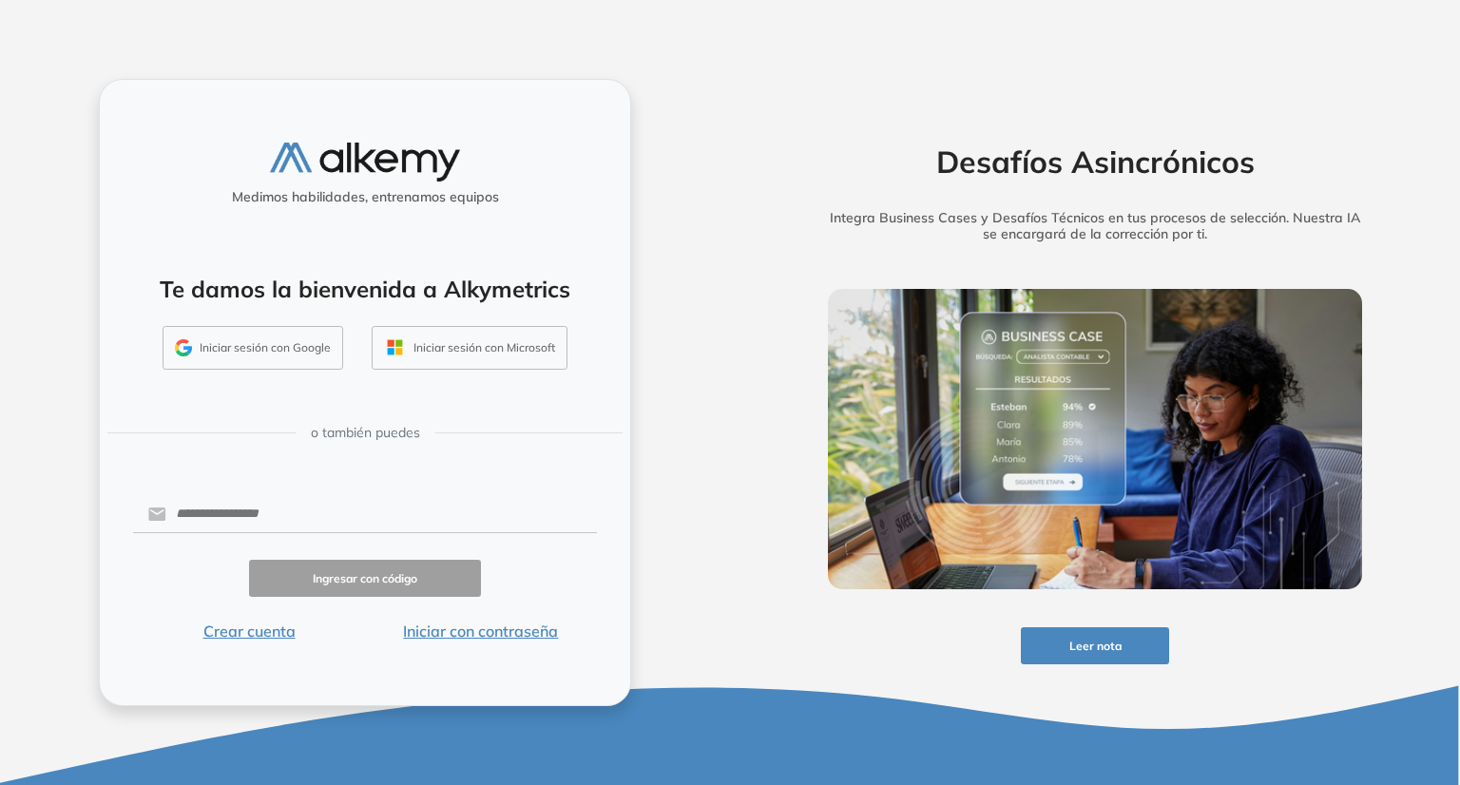
click at [219, 351] on button "Iniciar sesión con Google" at bounding box center [253, 348] width 181 height 44
click at [317, 358] on button "Iniciar sesión con Google" at bounding box center [253, 348] width 181 height 44
